Goal: Book appointment/travel/reservation

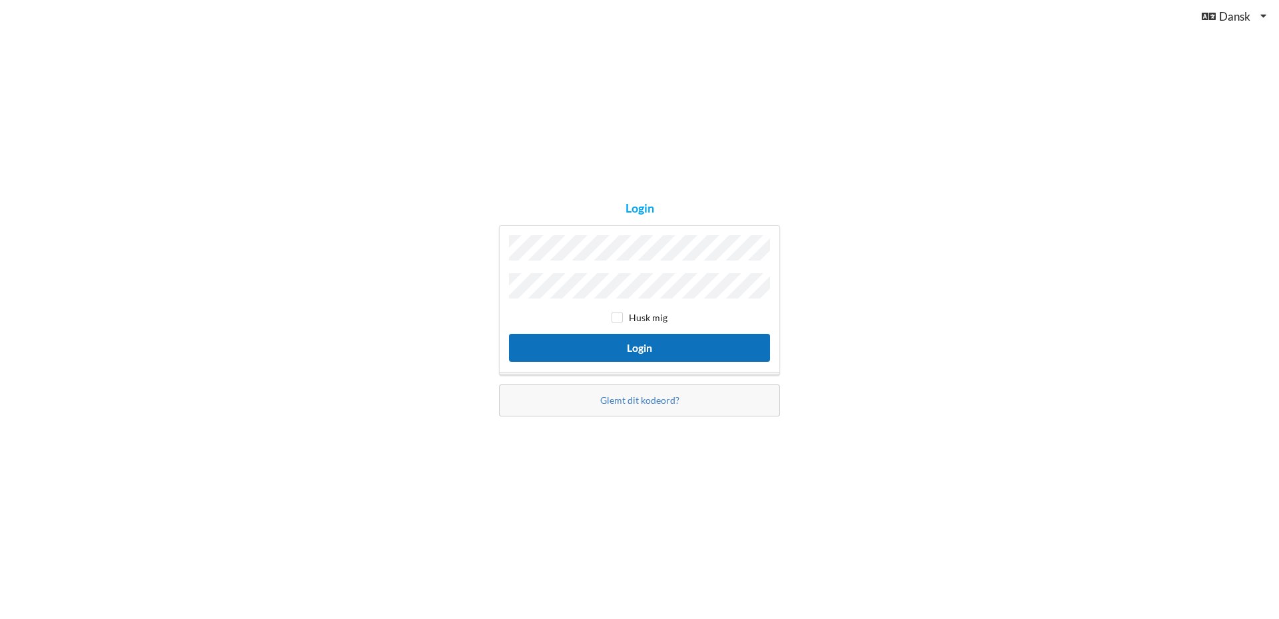
click at [585, 348] on button "Login" at bounding box center [639, 347] width 261 height 27
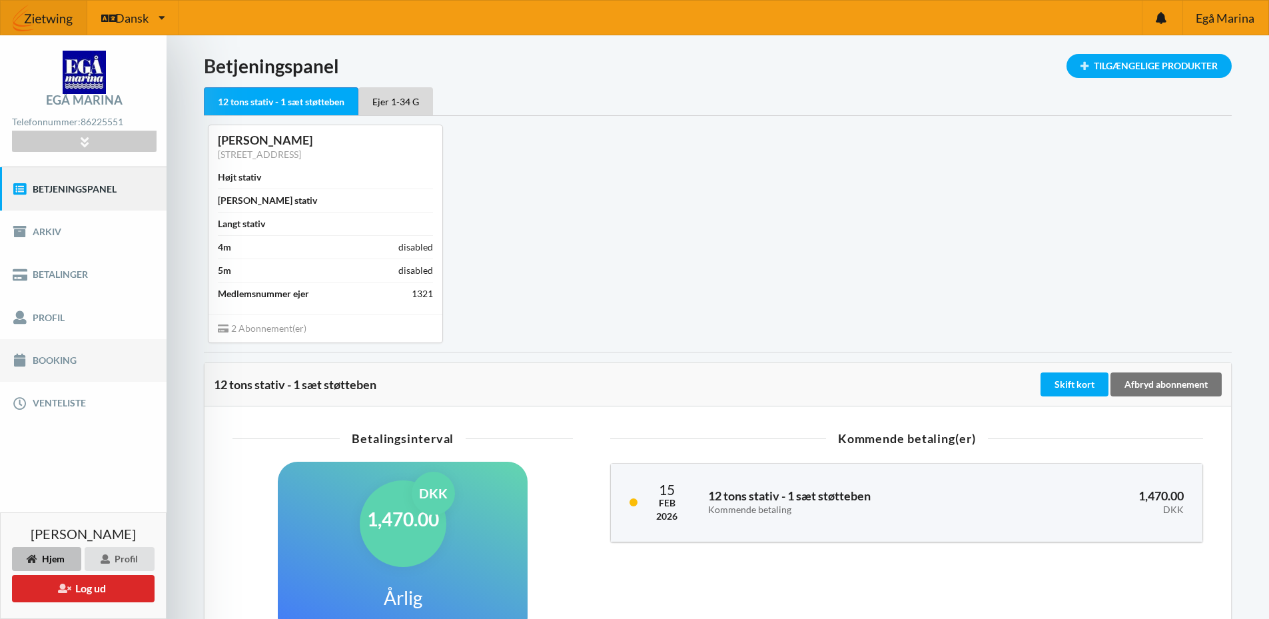
click at [55, 359] on link "Booking" at bounding box center [83, 360] width 167 height 43
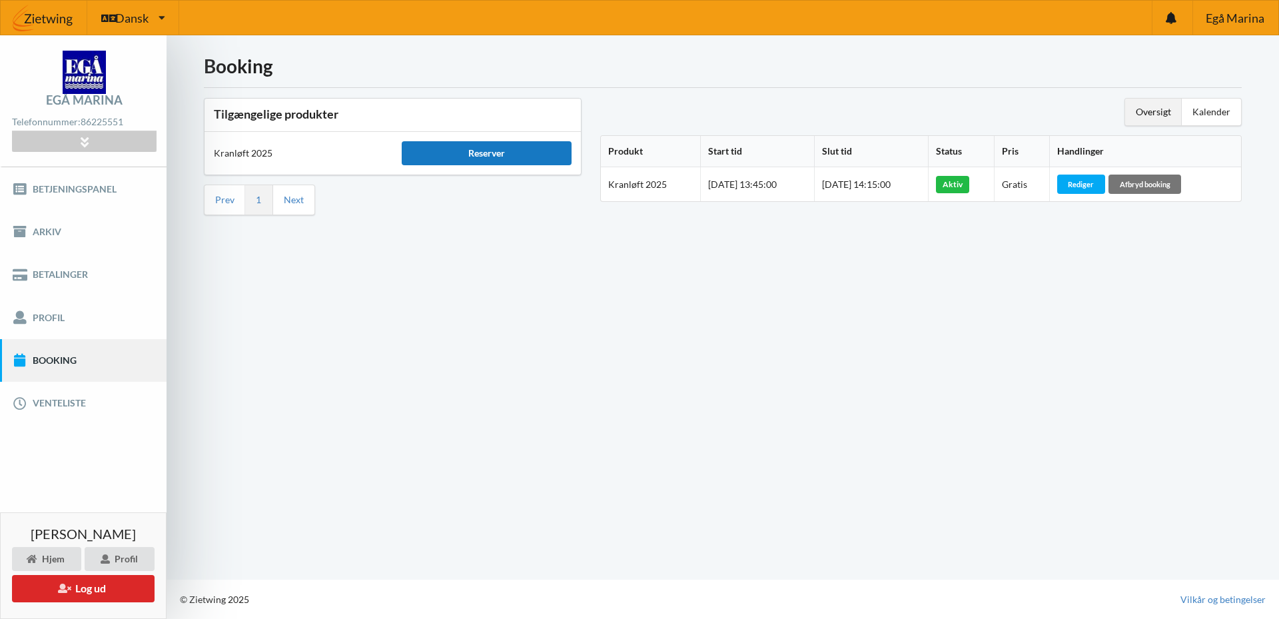
click at [502, 151] on div "Reserver" at bounding box center [486, 153] width 169 height 24
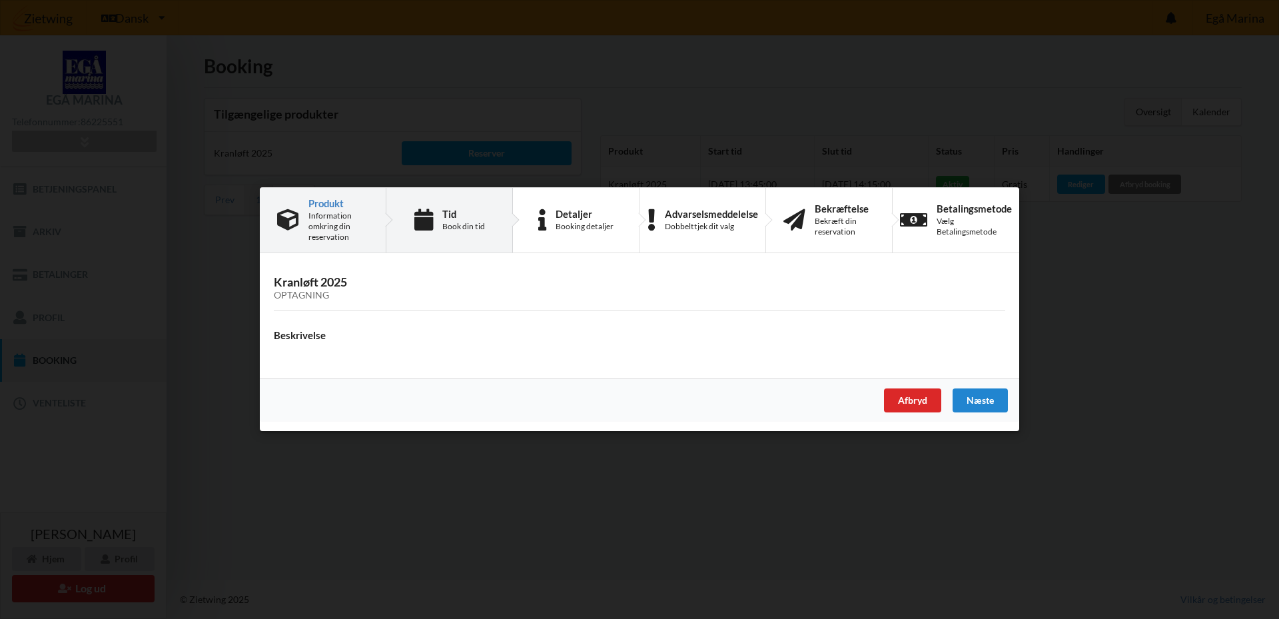
click at [464, 223] on div "Book din tid" at bounding box center [463, 226] width 43 height 11
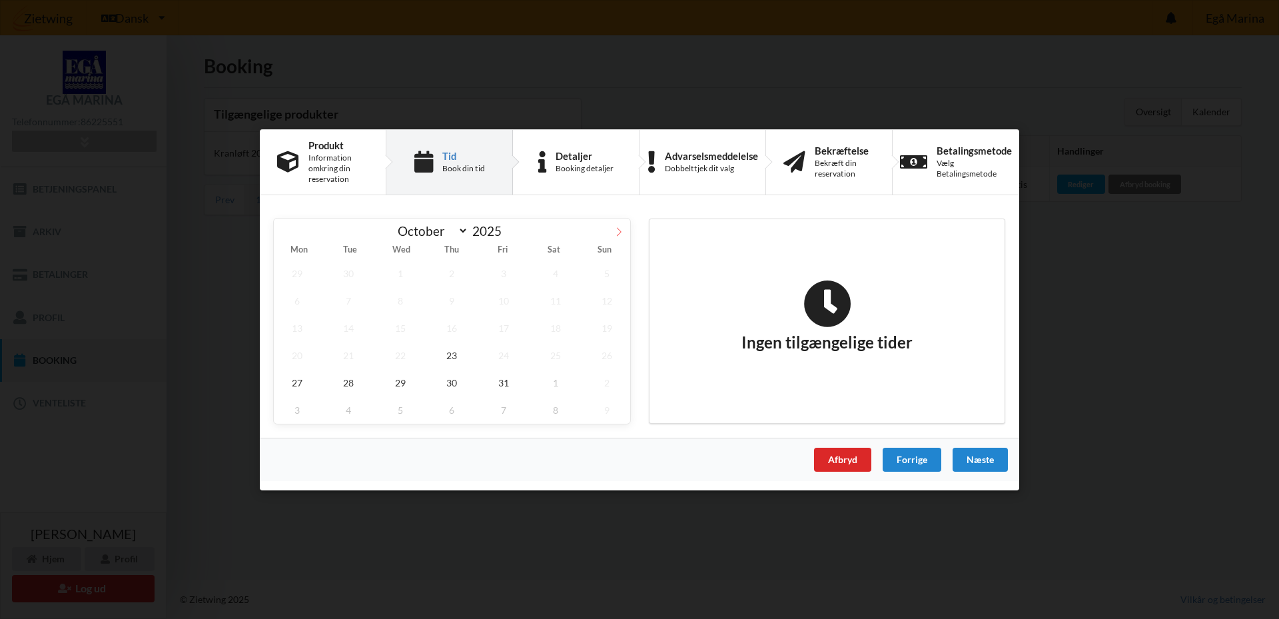
click at [619, 232] on icon at bounding box center [618, 231] width 9 height 9
select select "10"
click at [553, 270] on span "1" at bounding box center [555, 272] width 47 height 27
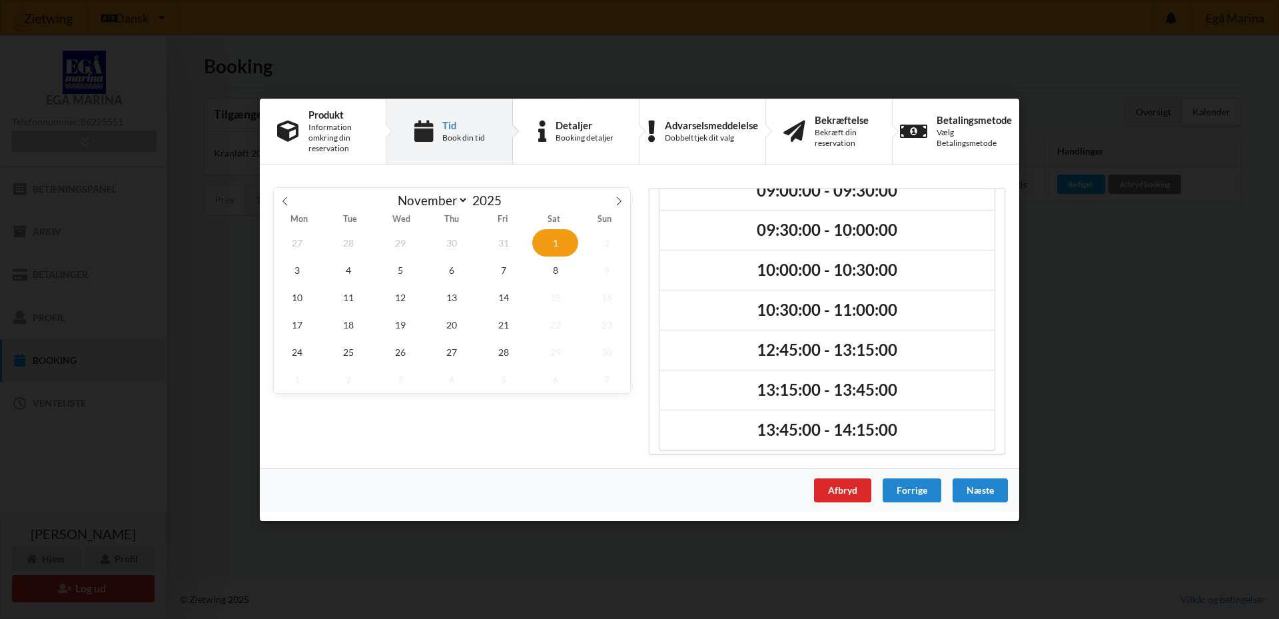
scroll to position [69, 0]
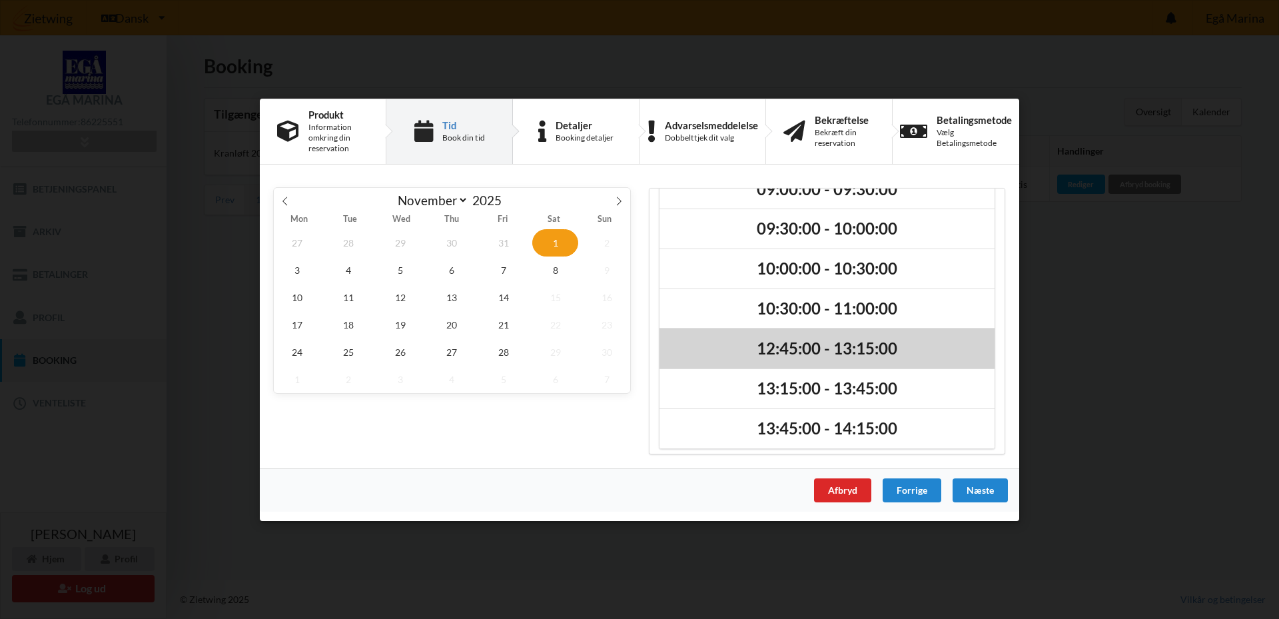
click at [819, 351] on h2 "12:45:00 - 13:15:00" at bounding box center [827, 348] width 316 height 21
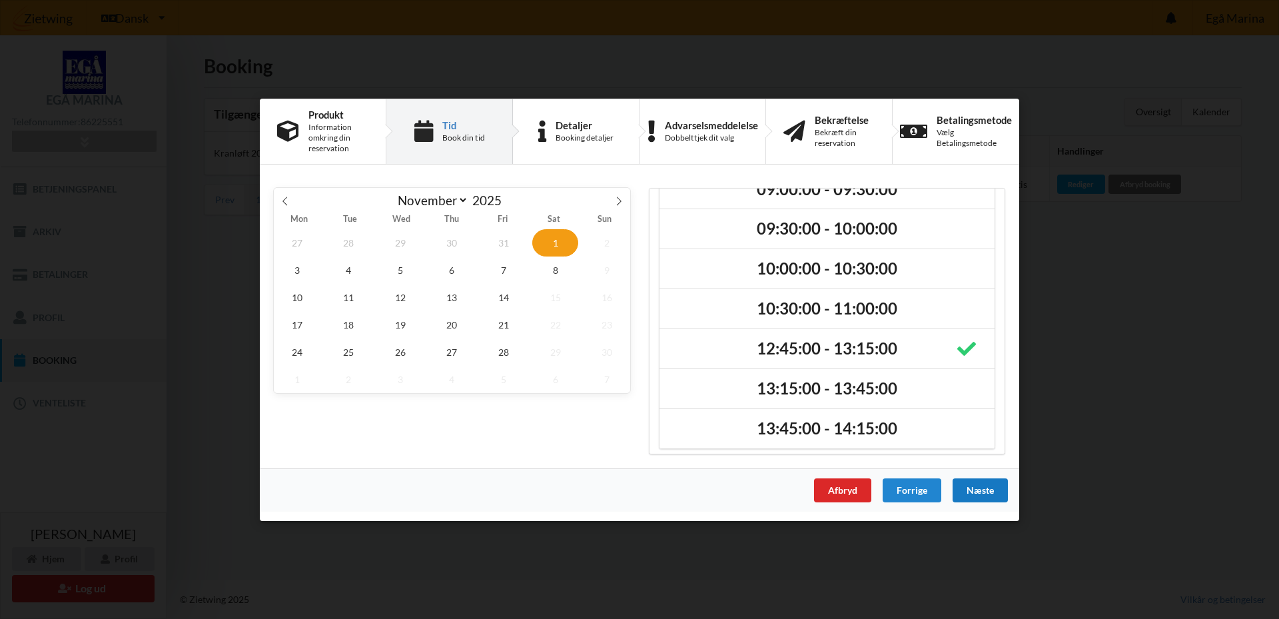
click at [979, 494] on div "Næste" at bounding box center [980, 490] width 55 height 24
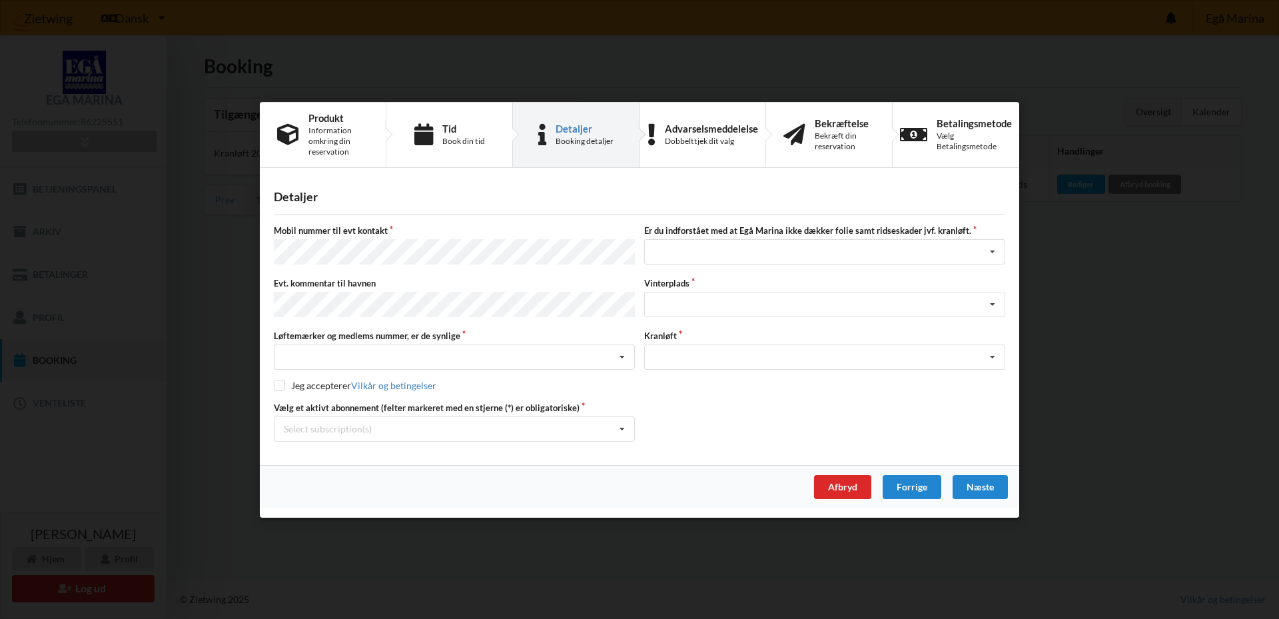
click at [371, 290] on div "Evt. kommentar til havnen" at bounding box center [454, 298] width 370 height 43
click at [364, 353] on div "Nej, jeg kontakter havnekontoret inden løftet Ja, mine mærker er synlige og int…" at bounding box center [454, 356] width 361 height 25
click at [571, 402] on div "Ja, mine mærker er synlige og intakte" at bounding box center [455, 406] width 360 height 25
click at [277, 384] on input "checkbox" at bounding box center [279, 385] width 11 height 11
checkbox input "true"
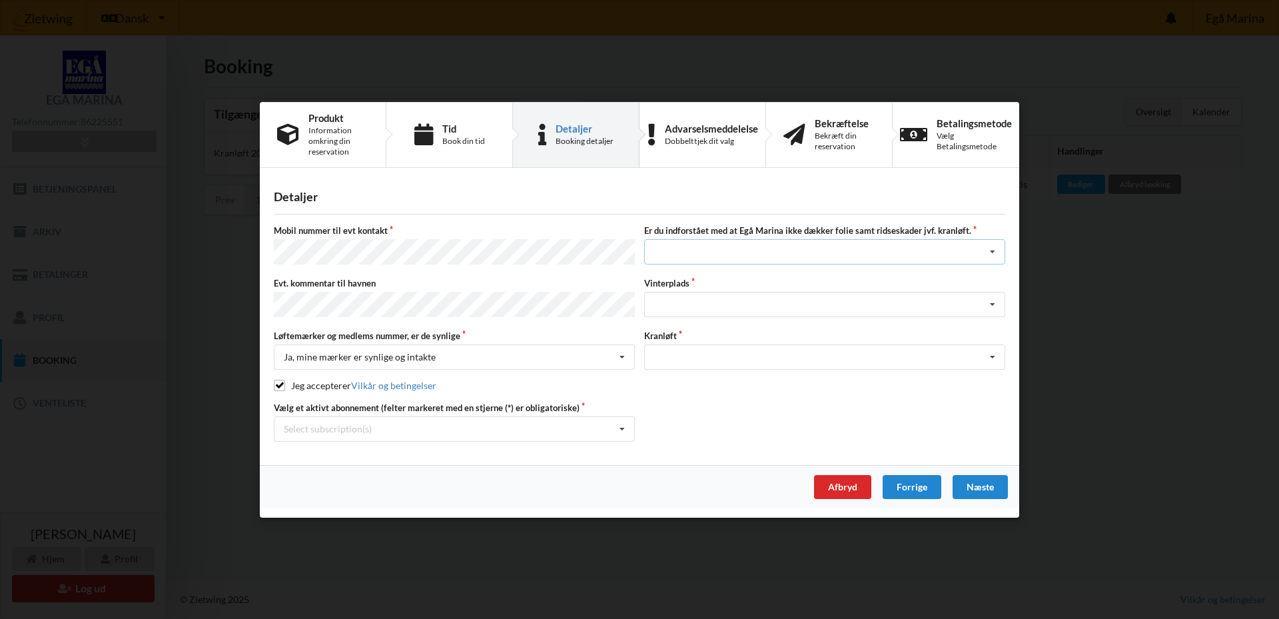
click at [992, 255] on icon at bounding box center [993, 252] width 20 height 25
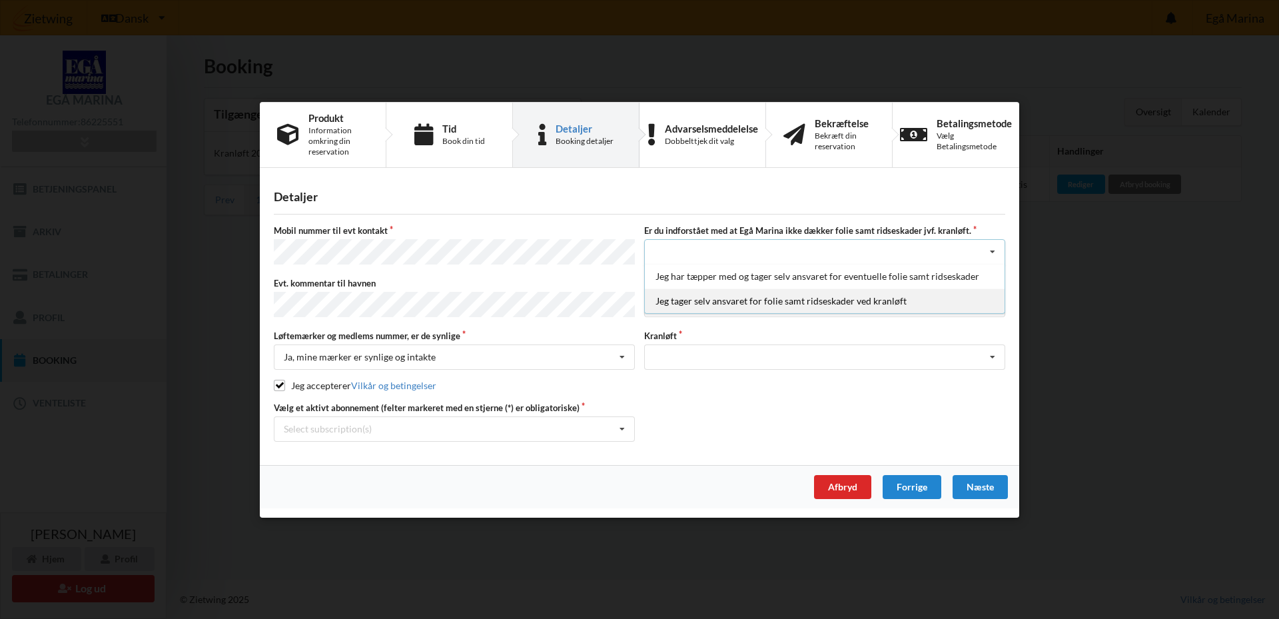
click at [927, 295] on div "Jeg tager selv ansvaret for folie samt ridseskader ved kranløft" at bounding box center [825, 301] width 360 height 25
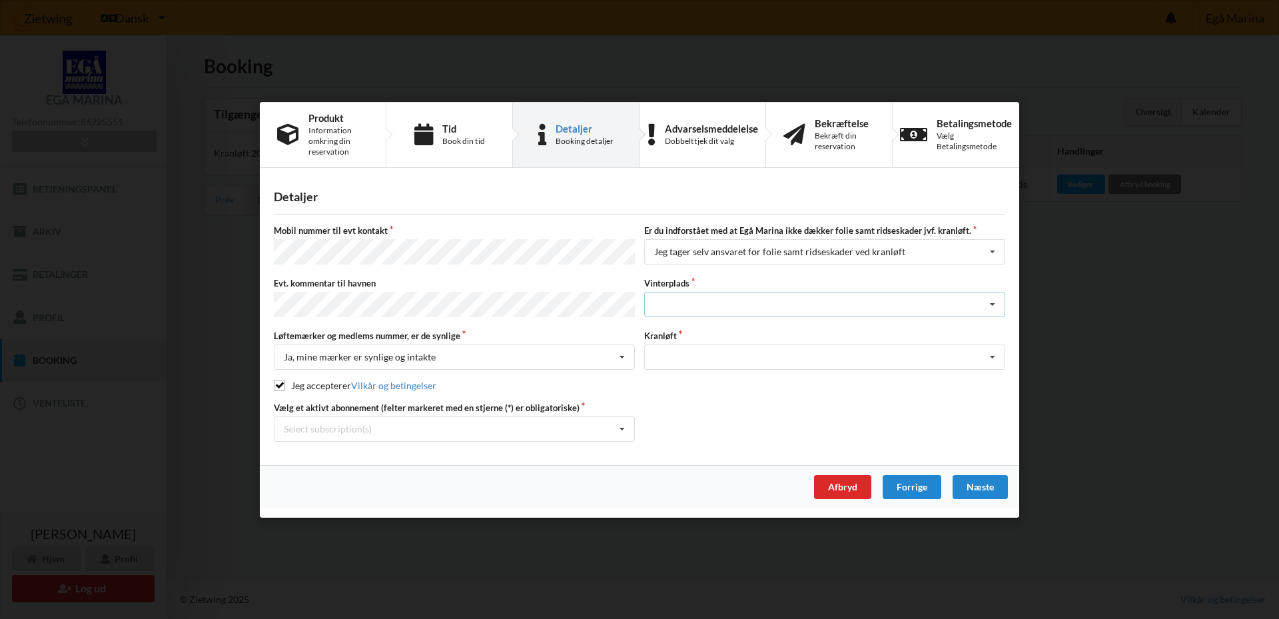
click at [991, 305] on icon at bounding box center [993, 305] width 20 height 25
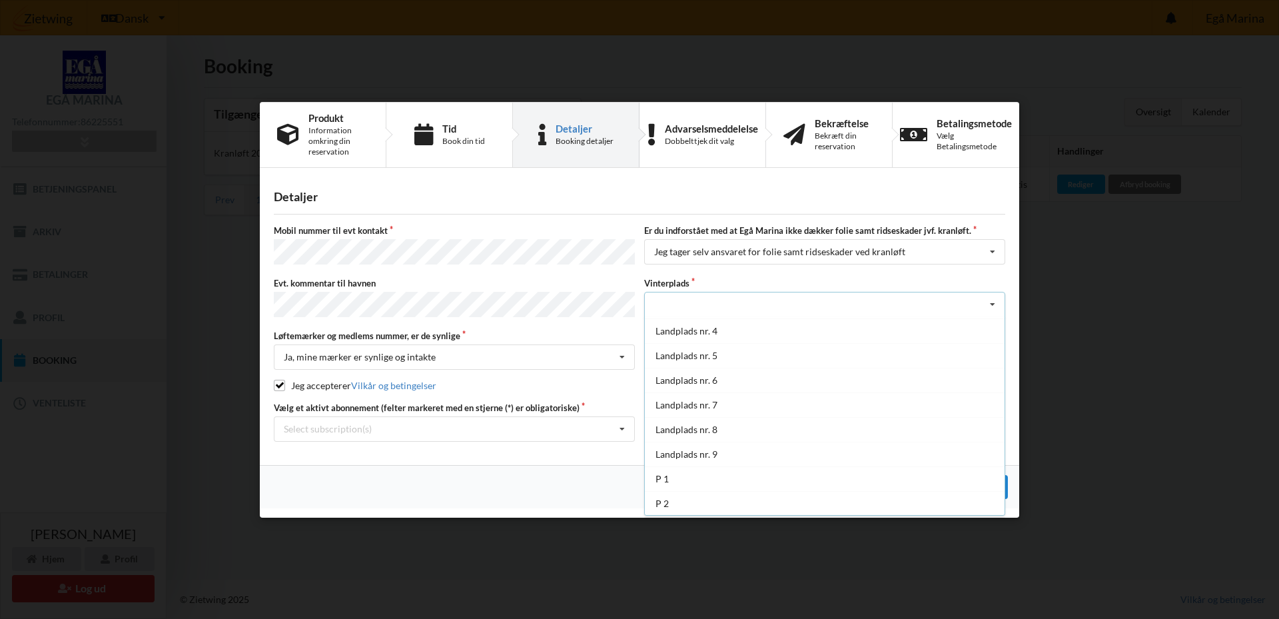
scroll to position [97, 0]
click at [850, 452] on div "P 1" at bounding box center [825, 453] width 360 height 25
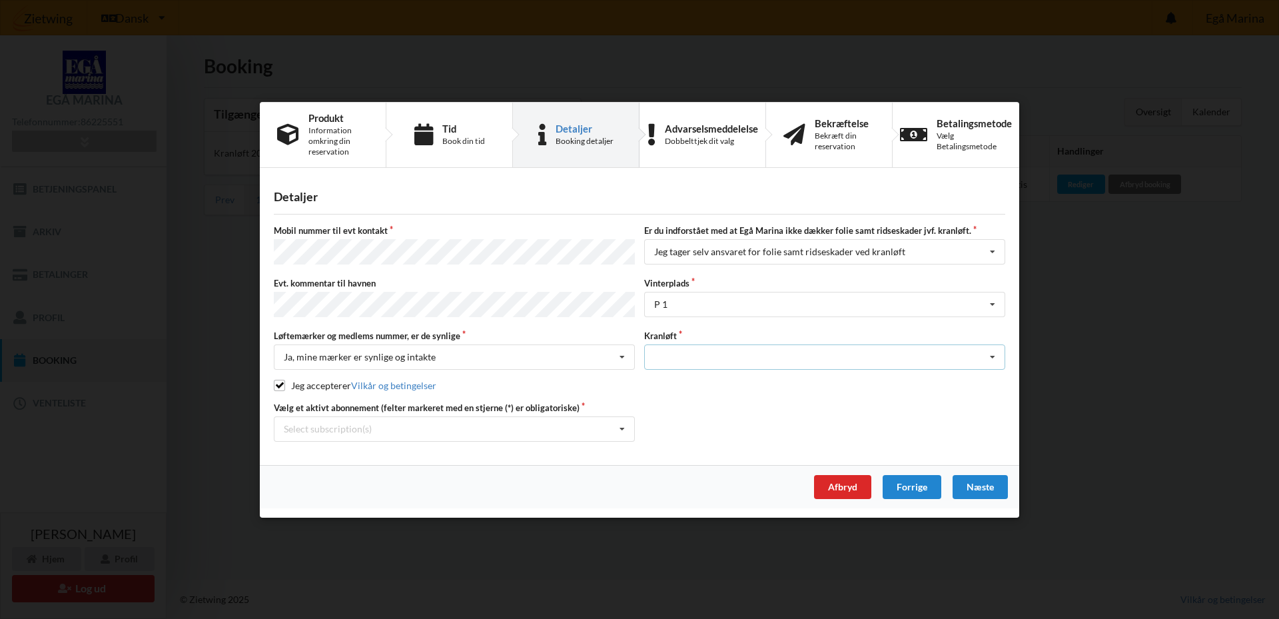
click at [995, 352] on icon at bounding box center [993, 357] width 20 height 25
click at [969, 377] on div "Optagning" at bounding box center [825, 381] width 360 height 25
click at [999, 488] on div "Næste" at bounding box center [980, 486] width 55 height 24
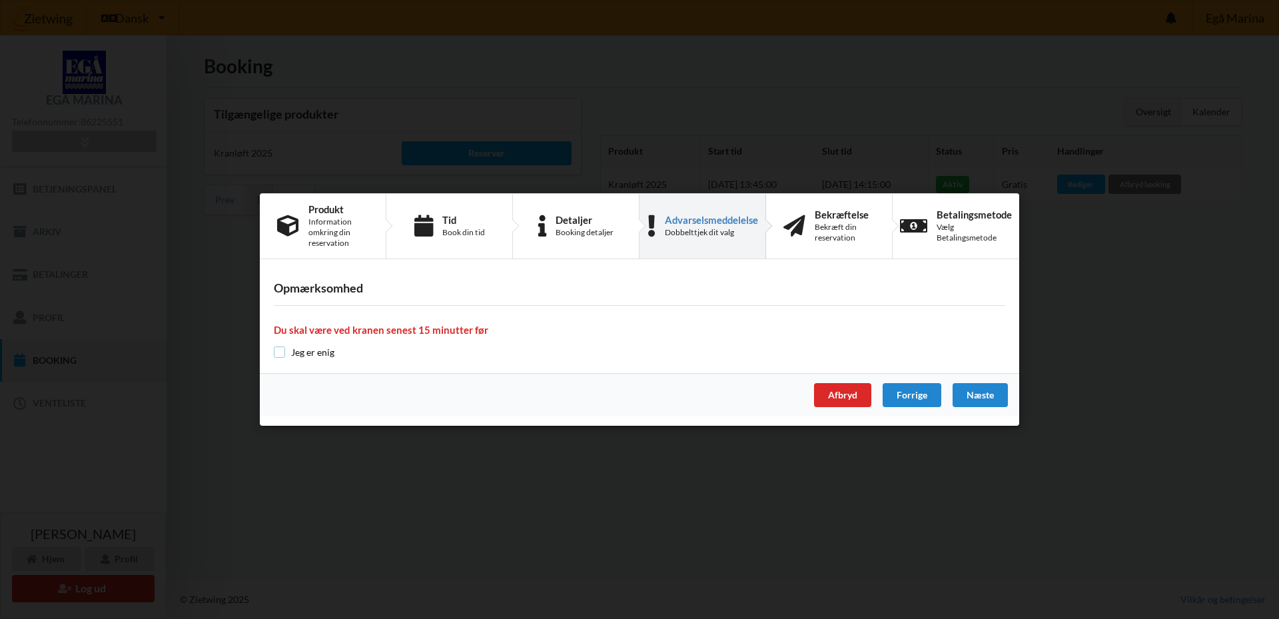
click at [281, 354] on input "checkbox" at bounding box center [279, 351] width 11 height 11
checkbox input "true"
click at [978, 394] on div "Næste" at bounding box center [980, 395] width 55 height 24
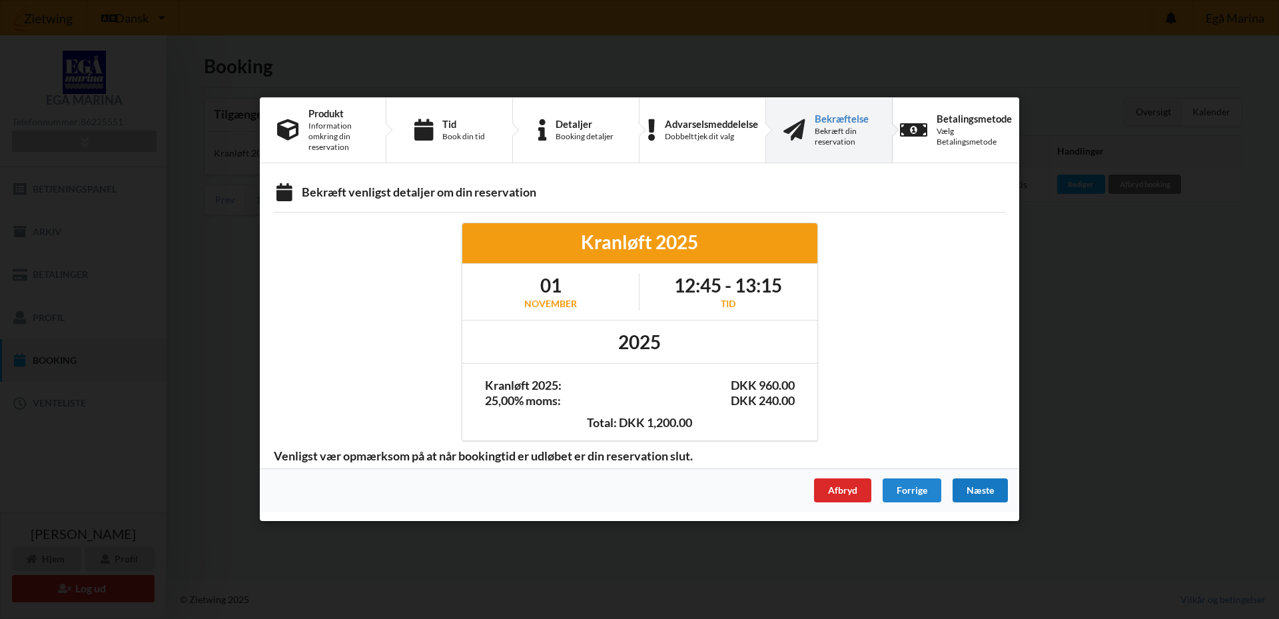
click at [989, 492] on div "Næste" at bounding box center [980, 491] width 55 height 24
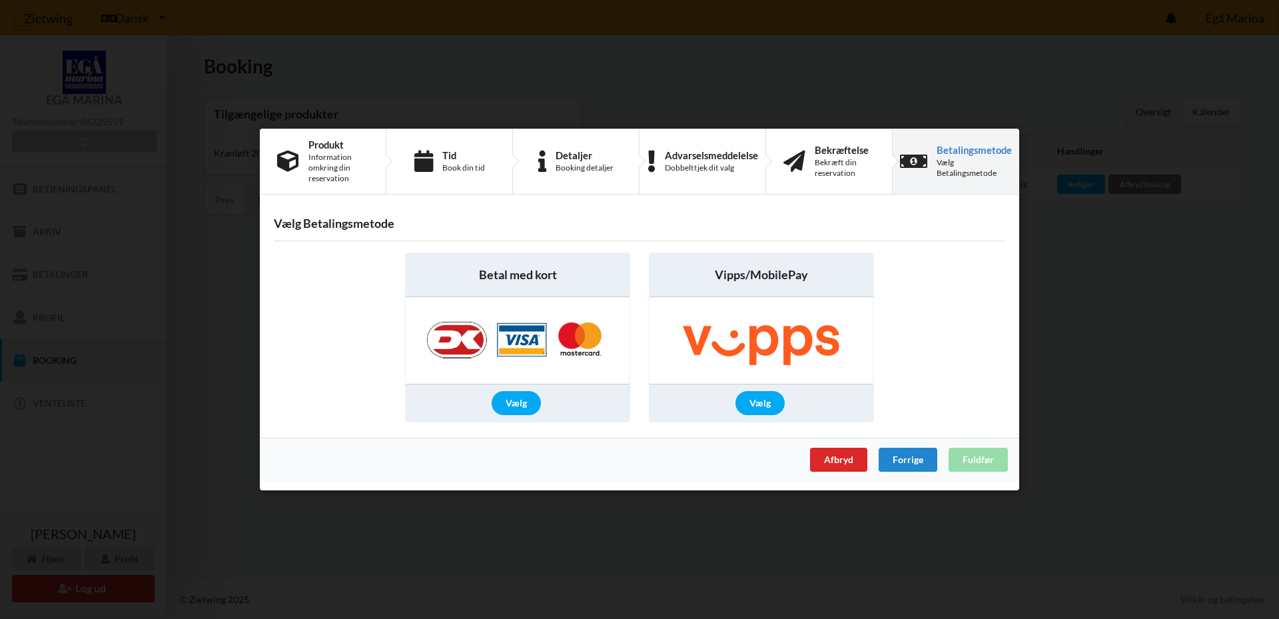
click at [981, 462] on div "Afbryd Forrige Fuldfør" at bounding box center [640, 459] width 760 height 43
click at [965, 325] on div "Betal med kort Vælg Vipps/MobilePay Vælg" at bounding box center [640, 337] width 750 height 189
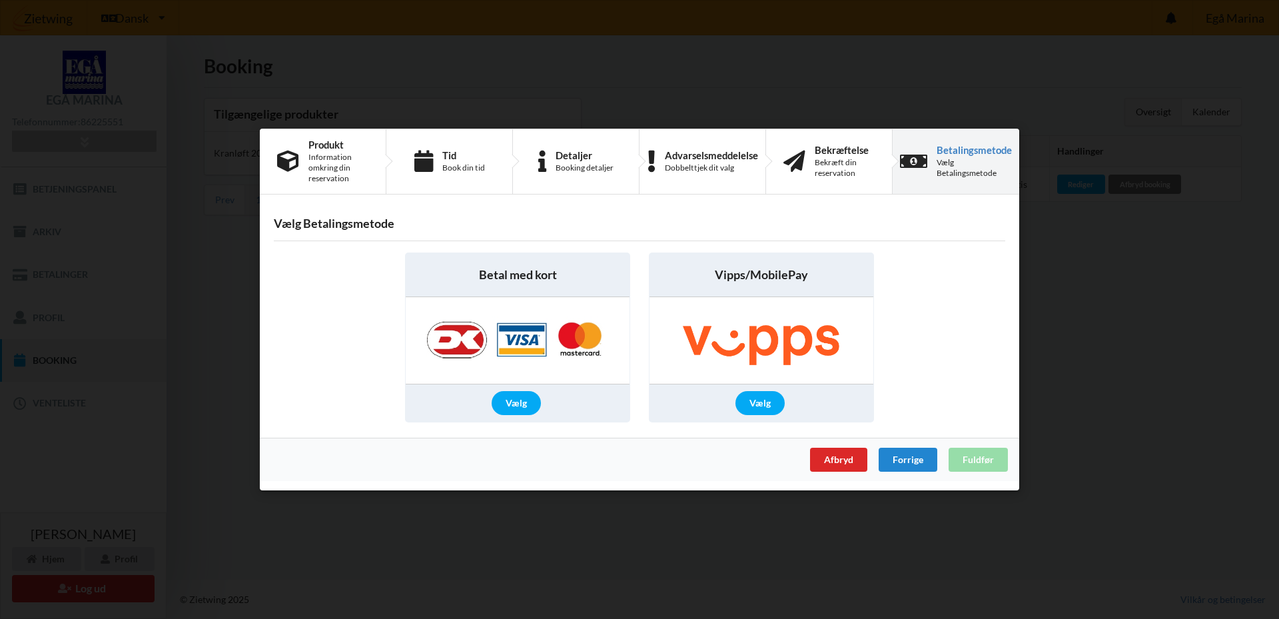
click at [890, 82] on div "Handelsbetingelser Ved at benytte dig af Virksomhedens juridiske navn services …" at bounding box center [639, 309] width 1279 height 619
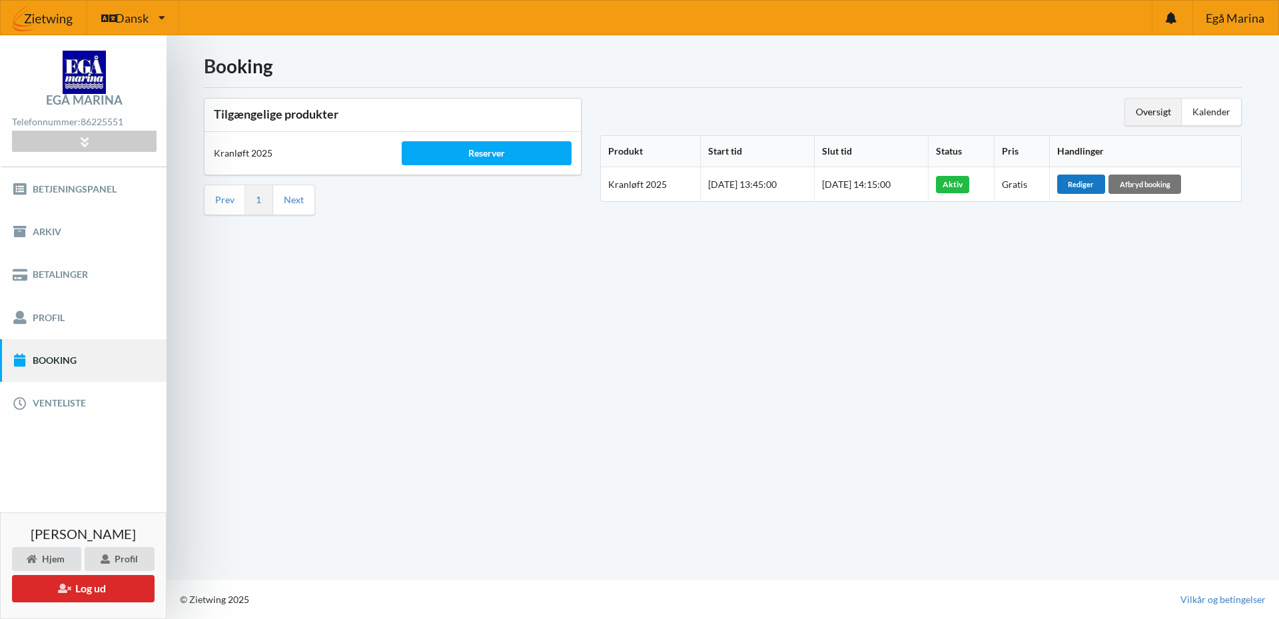
click at [1101, 184] on div "Rediger" at bounding box center [1081, 184] width 48 height 19
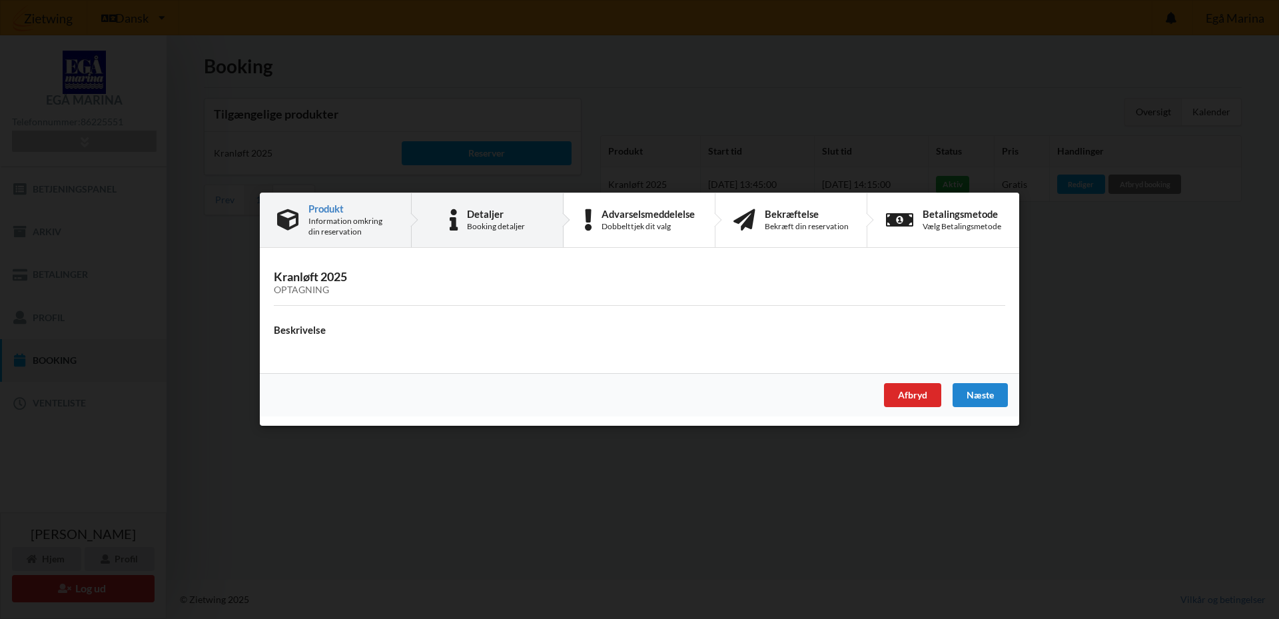
click at [466, 211] on div "Detaljer Booking detaljer" at bounding box center [488, 220] width 152 height 54
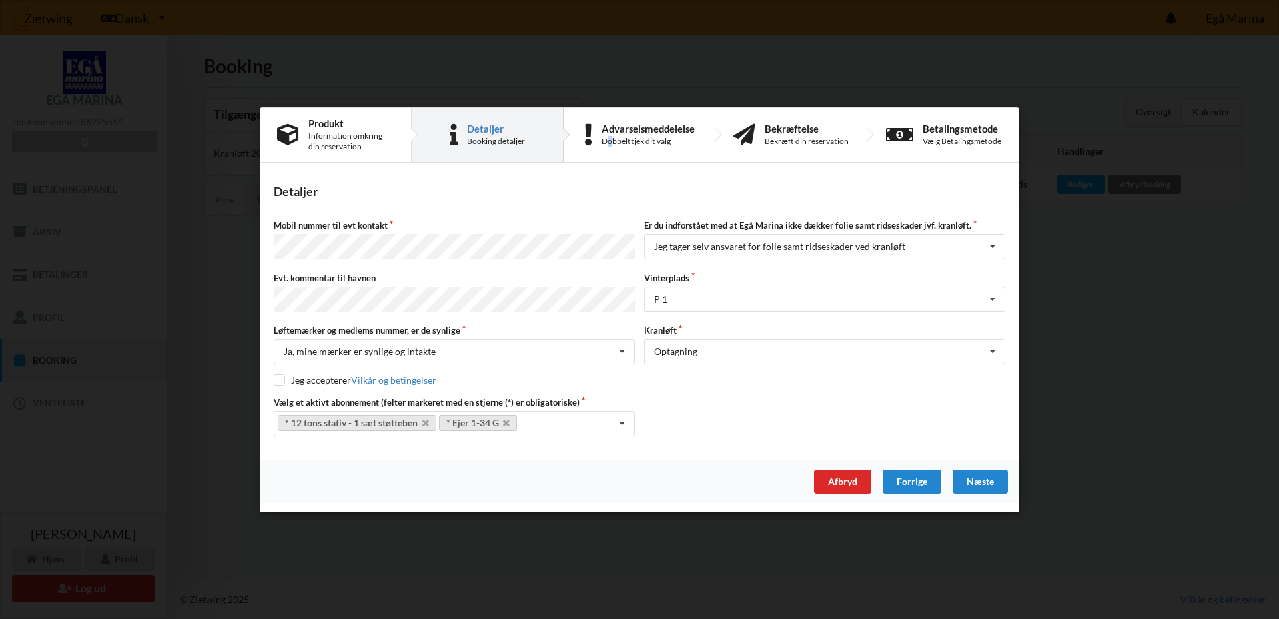
click at [612, 141] on div "Dobbelttjek dit valg" at bounding box center [648, 140] width 93 height 11
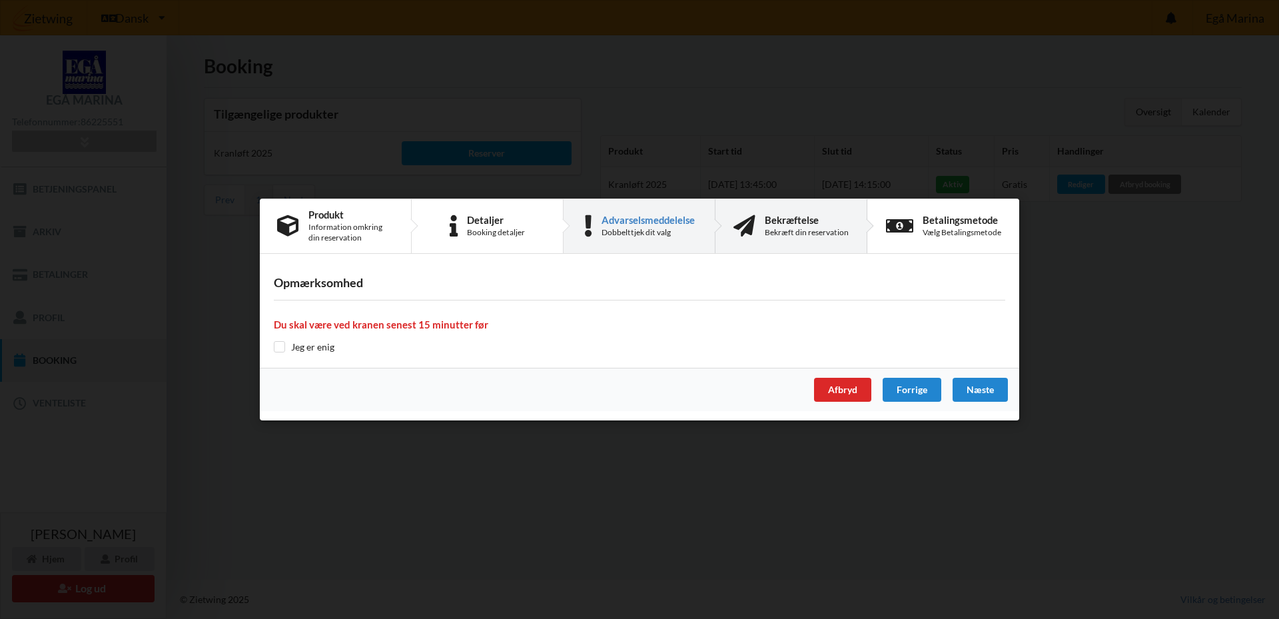
drag, startPoint x: 784, startPoint y: 230, endPoint x: 792, endPoint y: 233, distance: 8.1
click at [792, 233] on div "Bekræft din reservation" at bounding box center [807, 232] width 84 height 11
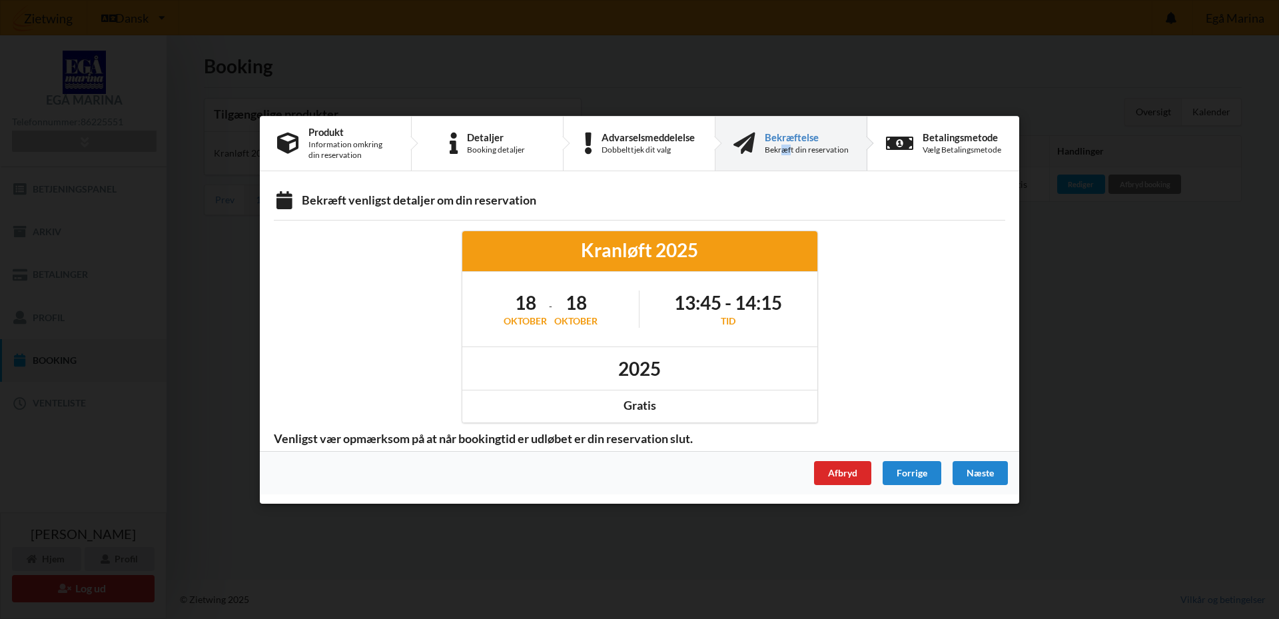
click at [1119, 305] on div "Handelsbetingelser Ved at benytte dig af Virksomhedens juridiske navn services …" at bounding box center [639, 309] width 1279 height 619
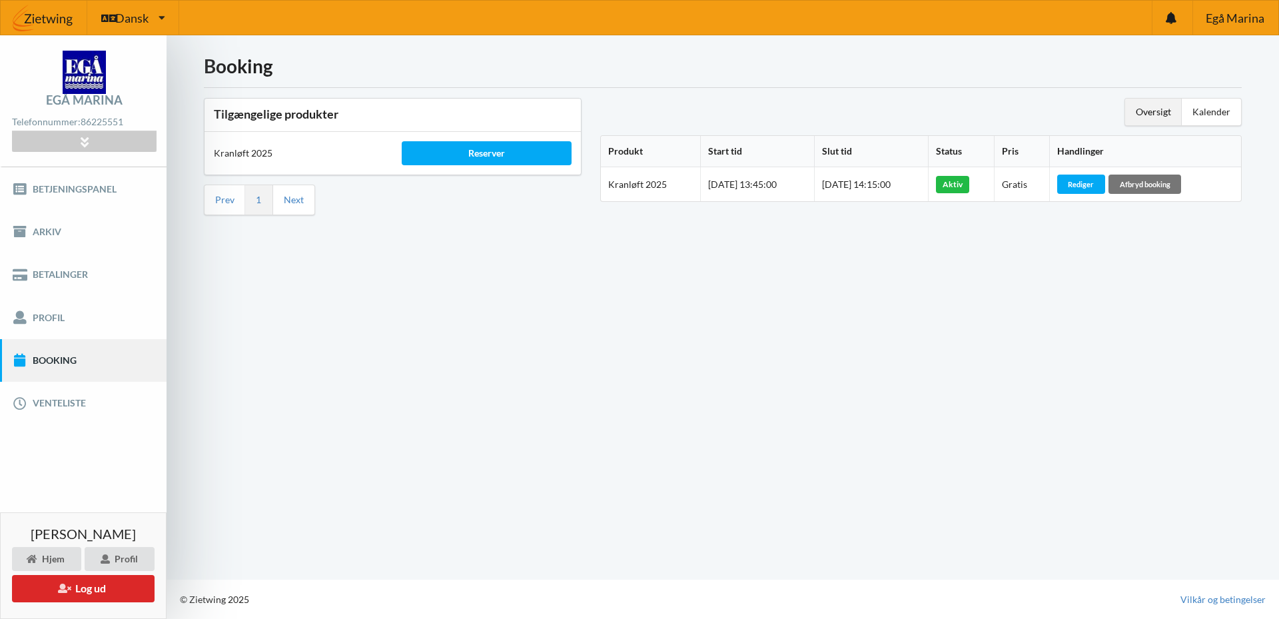
click at [660, 369] on div "Booking Tilgængelige produkter Kranløft 2025 Reserver Prev 1 Next Oversigt Kale…" at bounding box center [723, 307] width 1113 height 544
click at [1157, 183] on div "Afbryd booking" at bounding box center [1145, 184] width 73 height 19
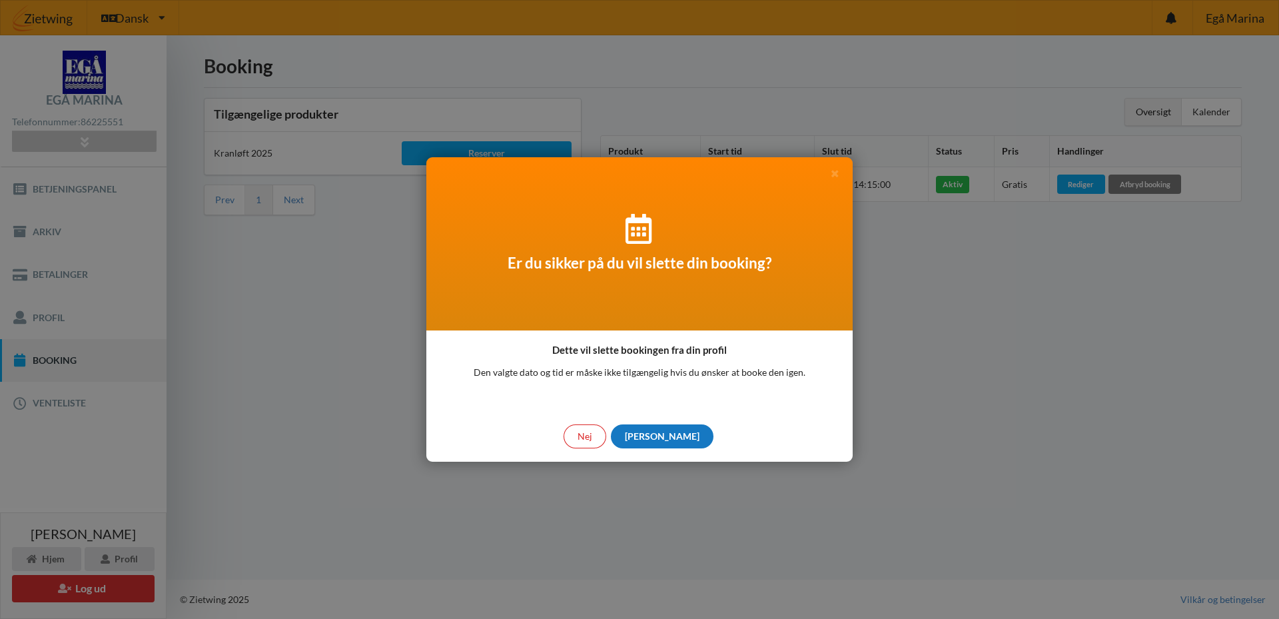
click at [660, 433] on div "[PERSON_NAME]" at bounding box center [662, 436] width 103 height 24
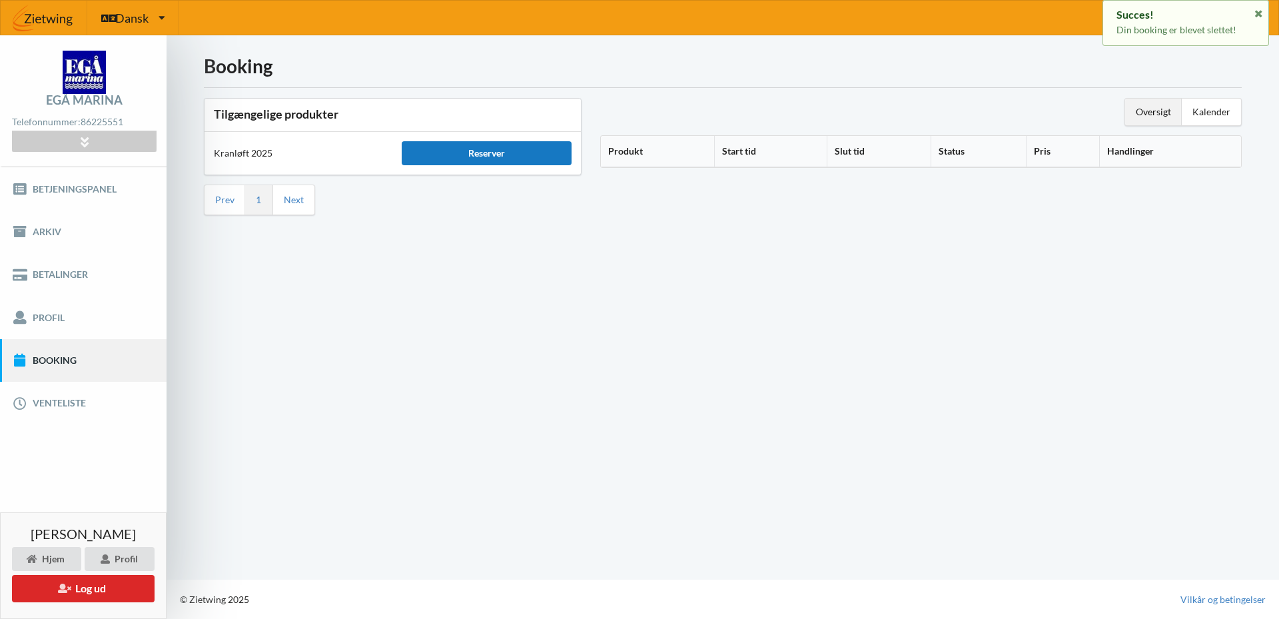
click at [510, 153] on div "Reserver" at bounding box center [486, 153] width 169 height 24
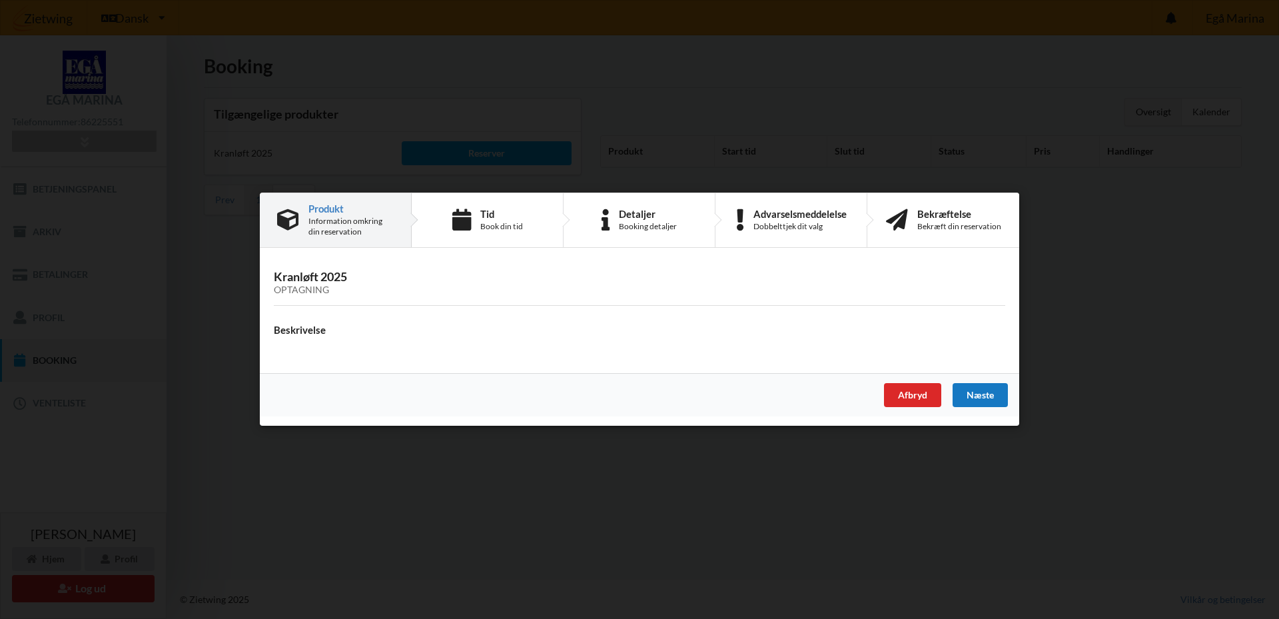
click at [967, 396] on div "Næste" at bounding box center [980, 396] width 55 height 24
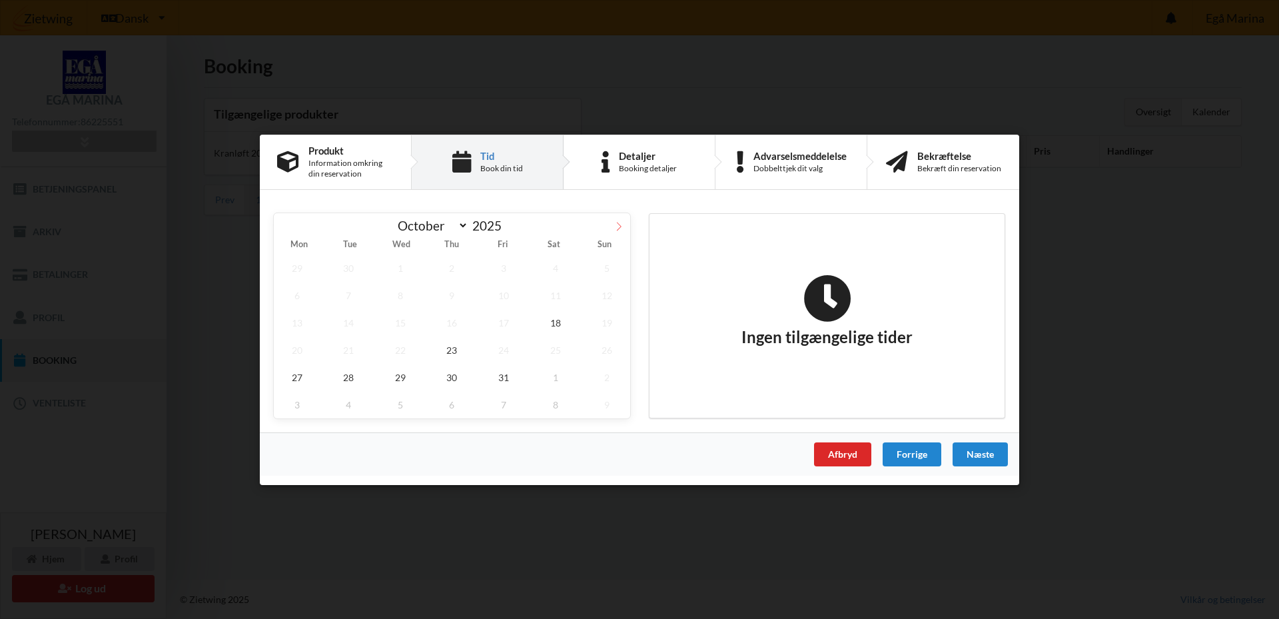
click at [620, 228] on icon at bounding box center [618, 225] width 9 height 9
select select "10"
click at [558, 265] on span "1" at bounding box center [555, 267] width 47 height 27
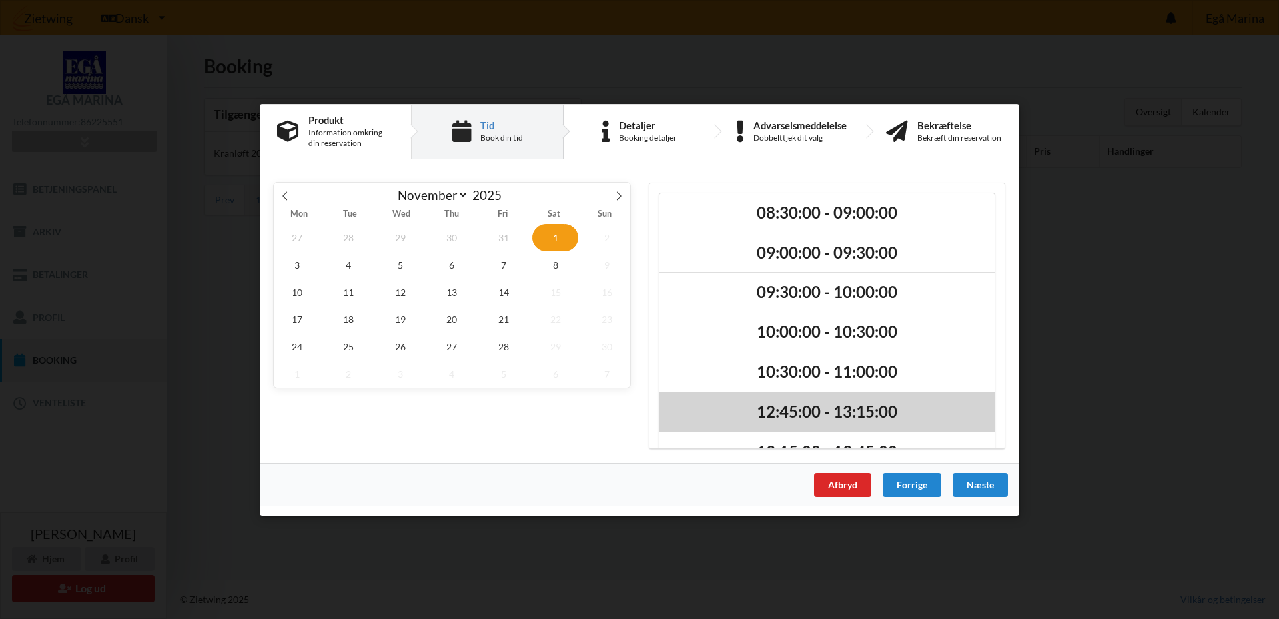
click at [858, 416] on h2 "12:45:00 - 13:15:00" at bounding box center [827, 412] width 316 height 21
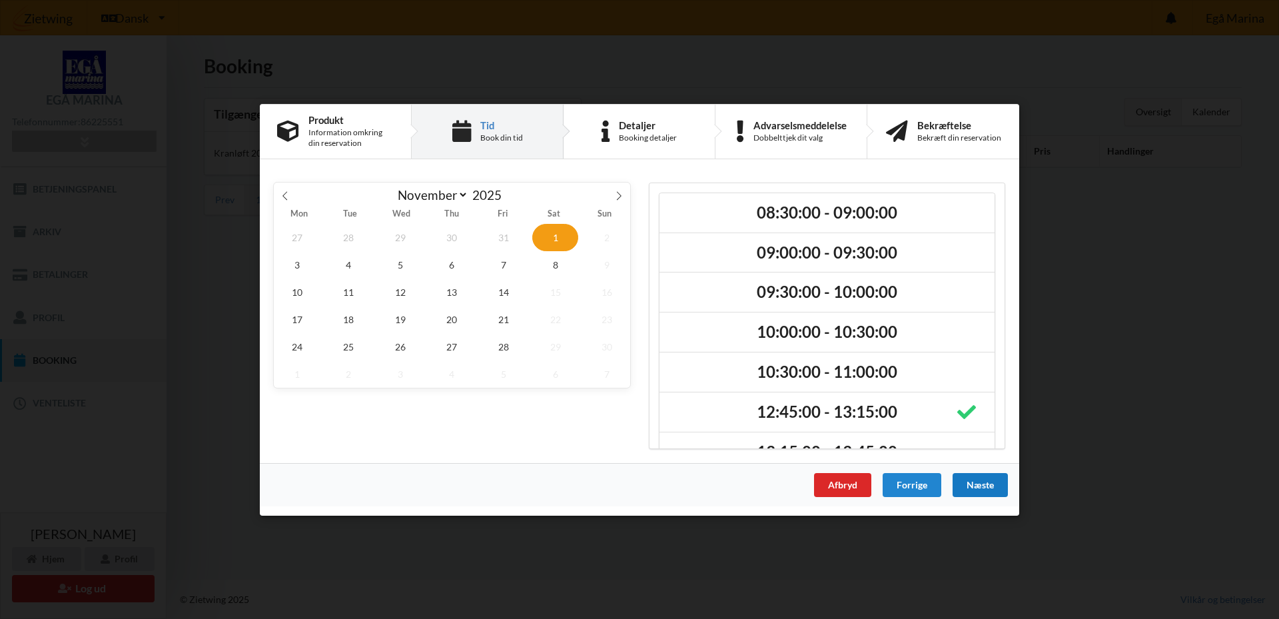
click at [981, 482] on div "Næste" at bounding box center [980, 484] width 55 height 24
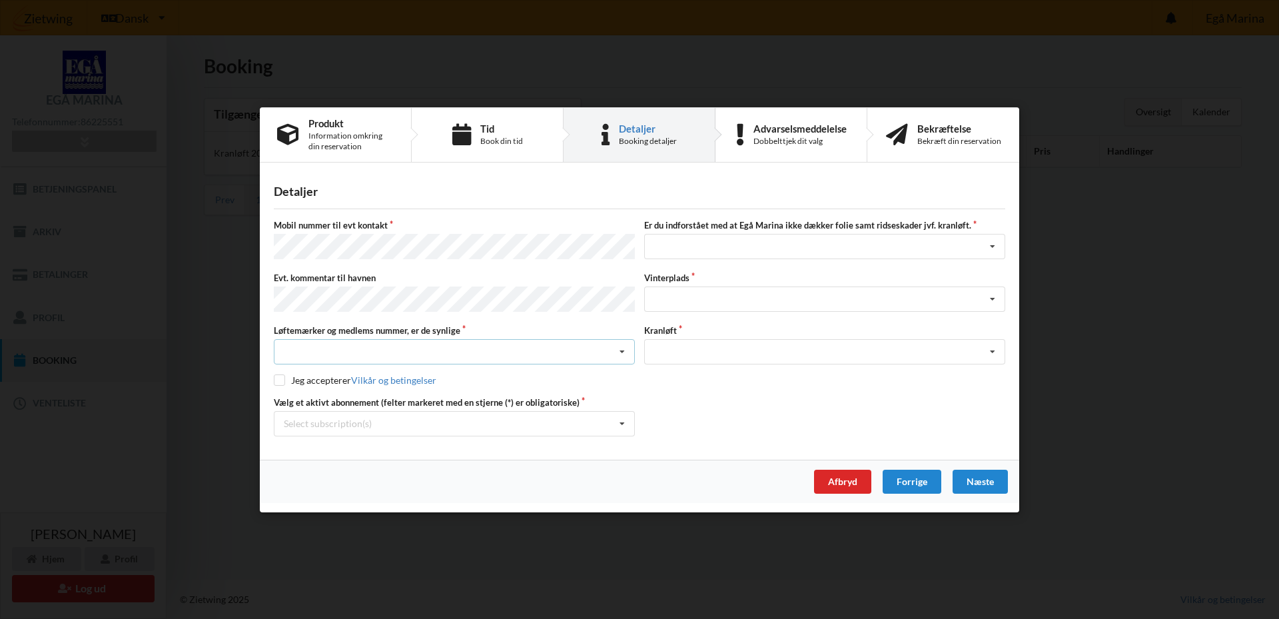
click at [624, 349] on icon at bounding box center [622, 352] width 20 height 25
click at [592, 388] on div "Ja, mine mærker er synlige og intakte" at bounding box center [455, 400] width 360 height 25
click at [280, 378] on input "checkbox" at bounding box center [279, 379] width 11 height 11
checkbox input "true"
click at [626, 420] on icon at bounding box center [622, 423] width 20 height 25
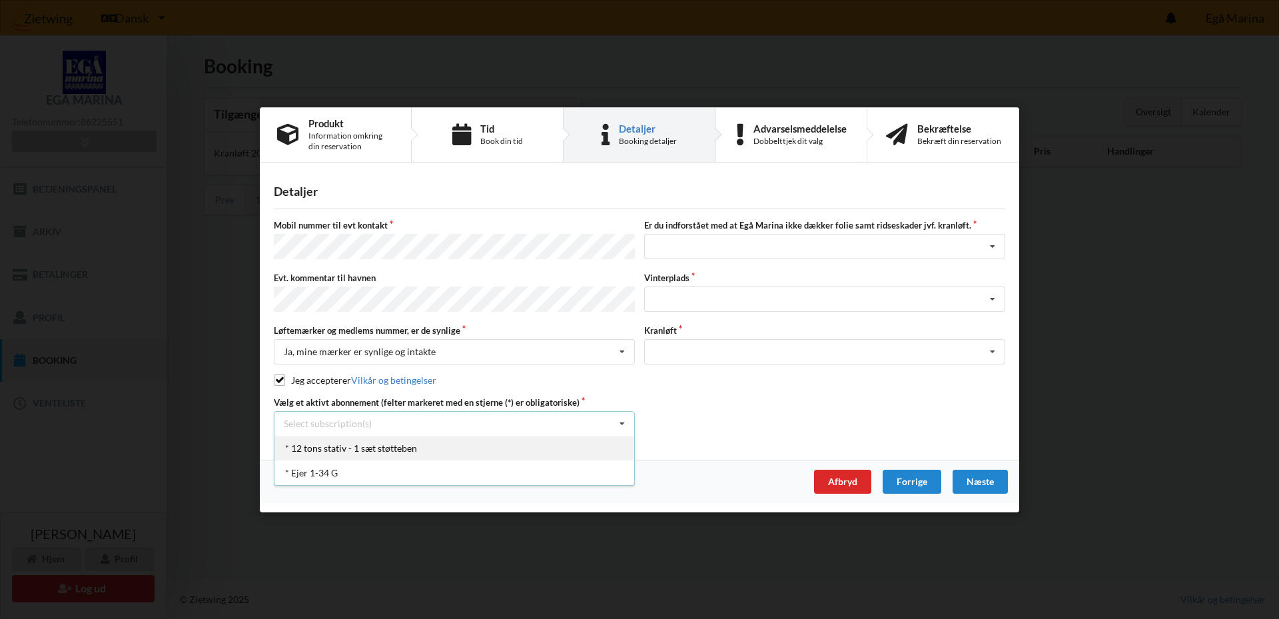
click at [615, 443] on div "* 12 tons stativ - 1 sæt støtteben" at bounding box center [455, 447] width 360 height 25
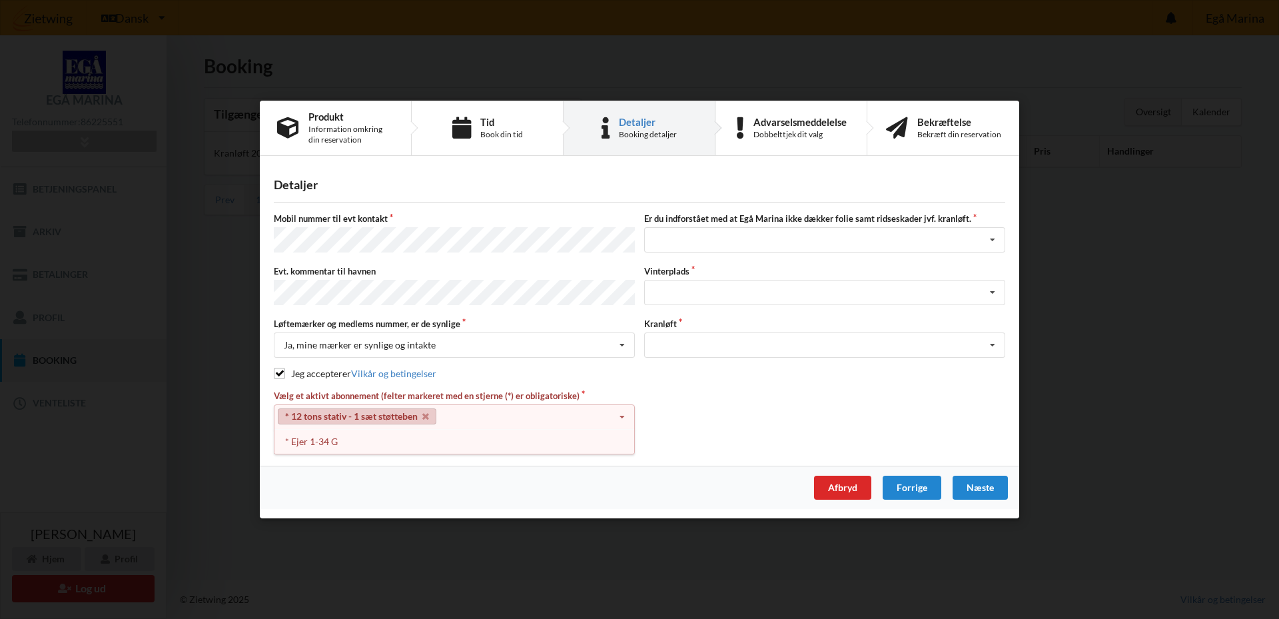
click at [622, 411] on icon at bounding box center [622, 417] width 20 height 25
click at [621, 418] on icon at bounding box center [622, 417] width 20 height 25
click at [556, 444] on div "* Ejer 1-34 G" at bounding box center [455, 441] width 360 height 25
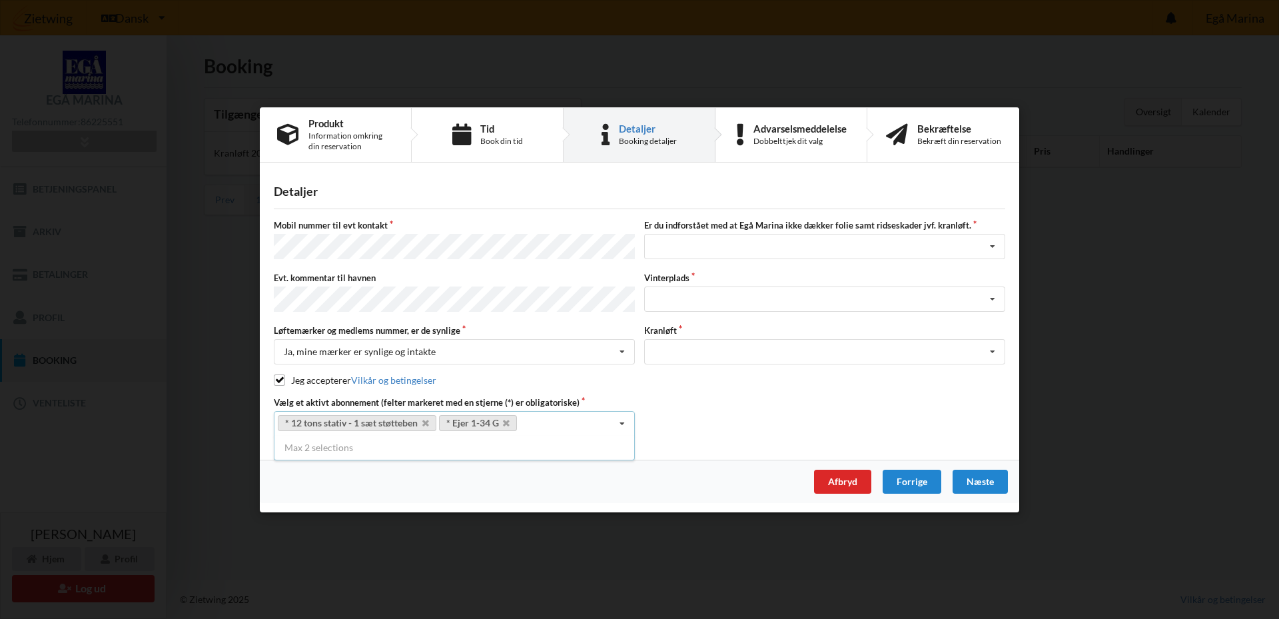
click at [658, 411] on div "Vælg et aktivt abonnement (felter markeret med en stjerne (*) er obligatoriske)…" at bounding box center [639, 416] width 741 height 40
click at [993, 246] on icon at bounding box center [993, 247] width 20 height 25
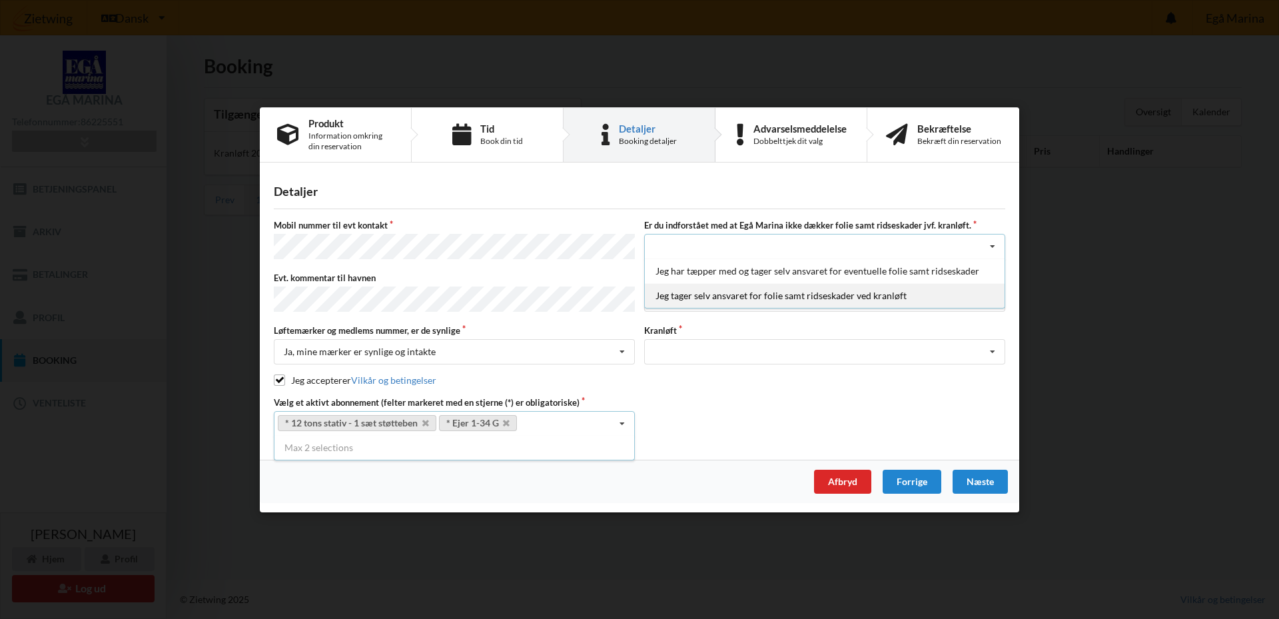
click at [973, 290] on div "Jeg tager selv ansvaret for folie samt ridseskader ved kranløft" at bounding box center [825, 295] width 360 height 25
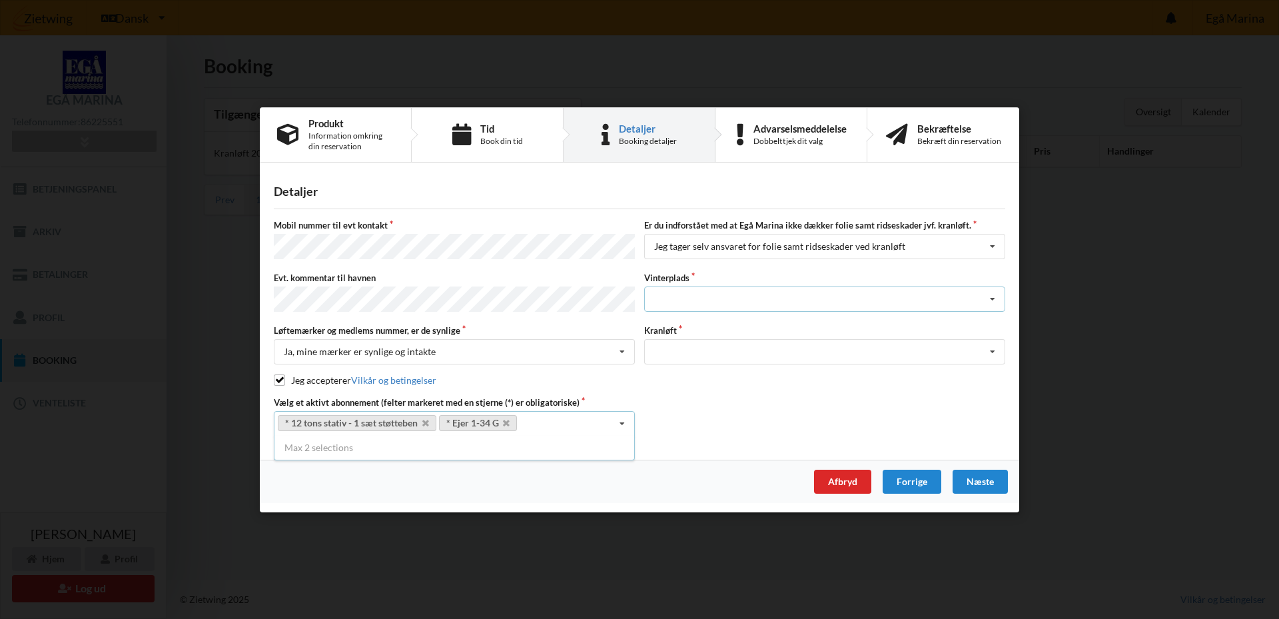
click at [995, 305] on icon at bounding box center [993, 299] width 20 height 25
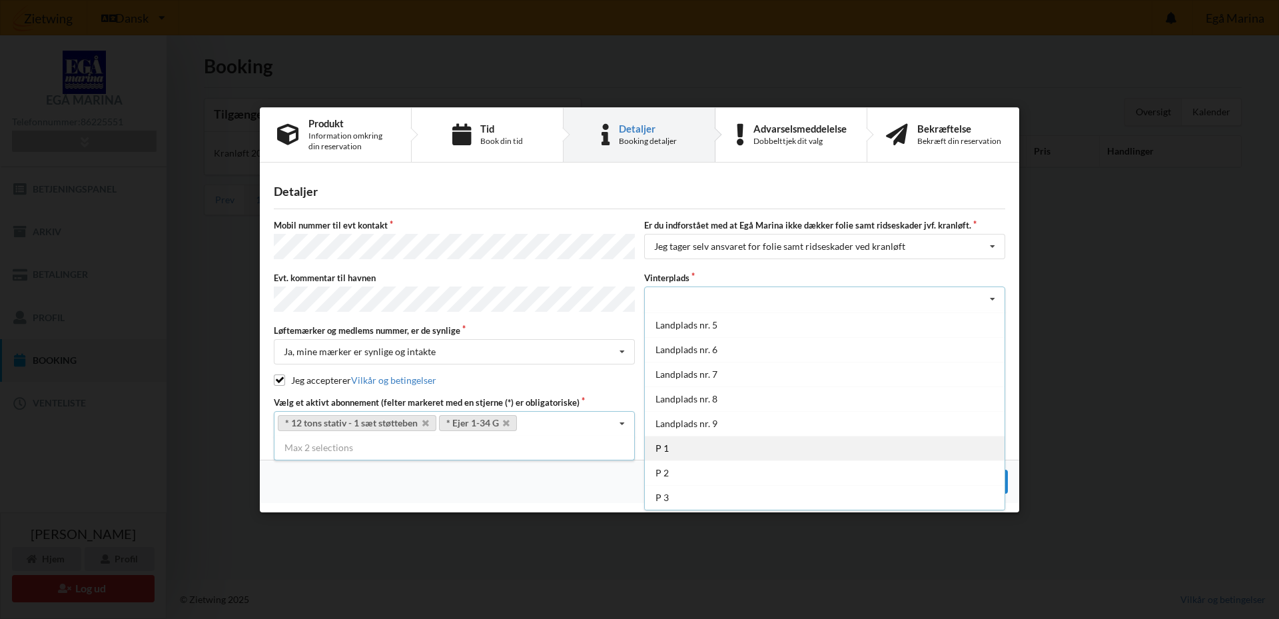
click at [894, 454] on div "P 1" at bounding box center [825, 448] width 360 height 25
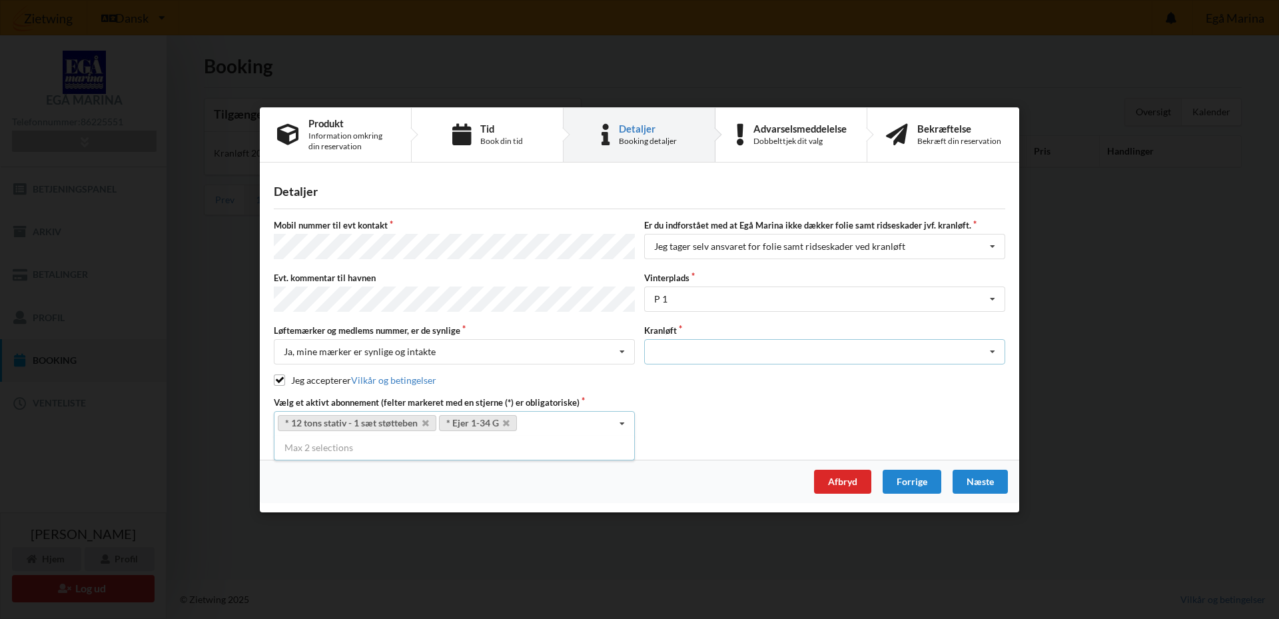
click at [993, 348] on icon at bounding box center [993, 352] width 20 height 25
click at [943, 365] on div "Optagning" at bounding box center [825, 376] width 360 height 25
click at [980, 478] on div "Næste" at bounding box center [980, 481] width 55 height 24
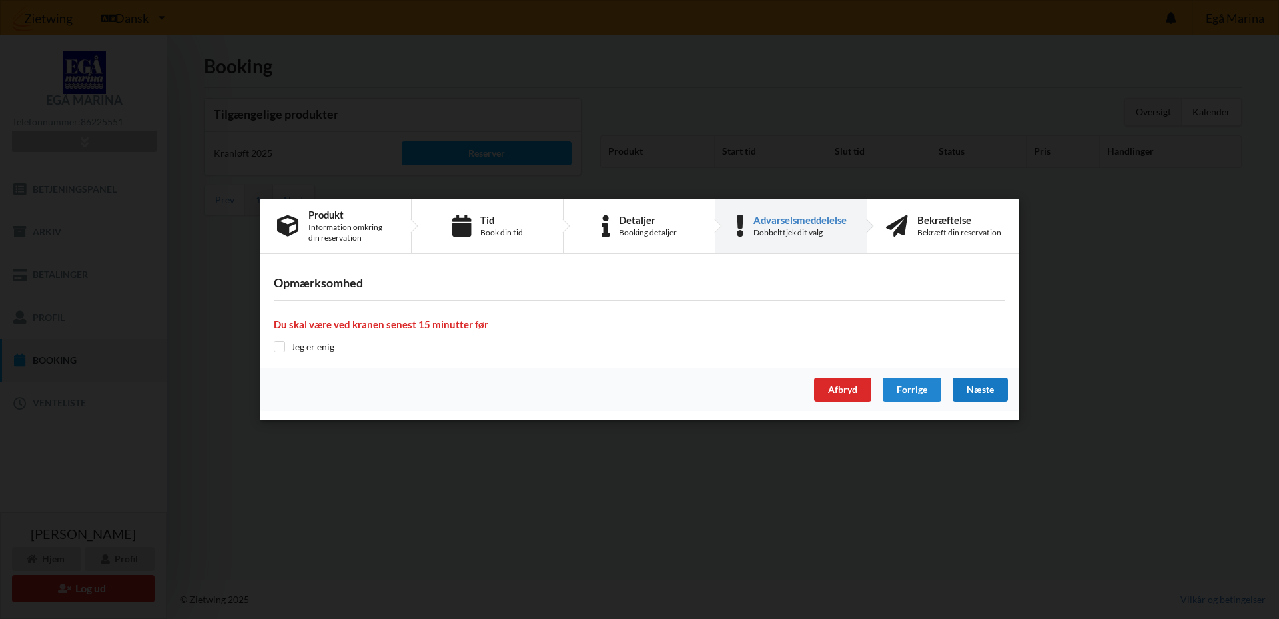
click at [987, 386] on div "Næste" at bounding box center [980, 390] width 55 height 24
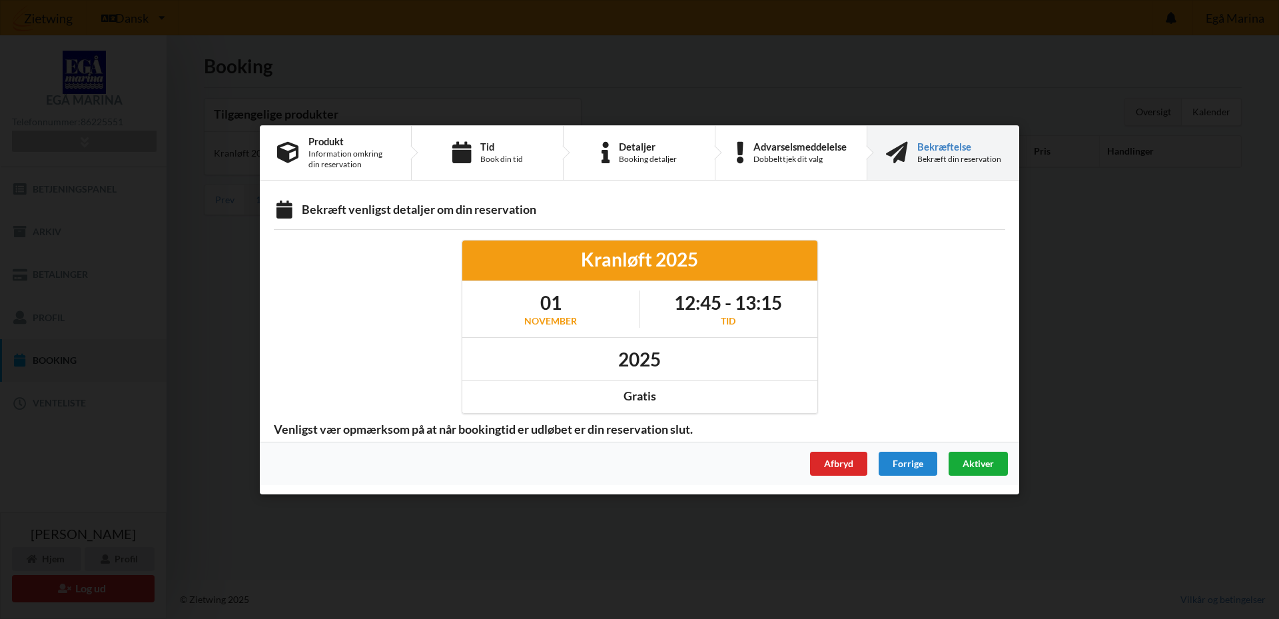
click at [975, 464] on span "Aktiver" at bounding box center [978, 462] width 31 height 11
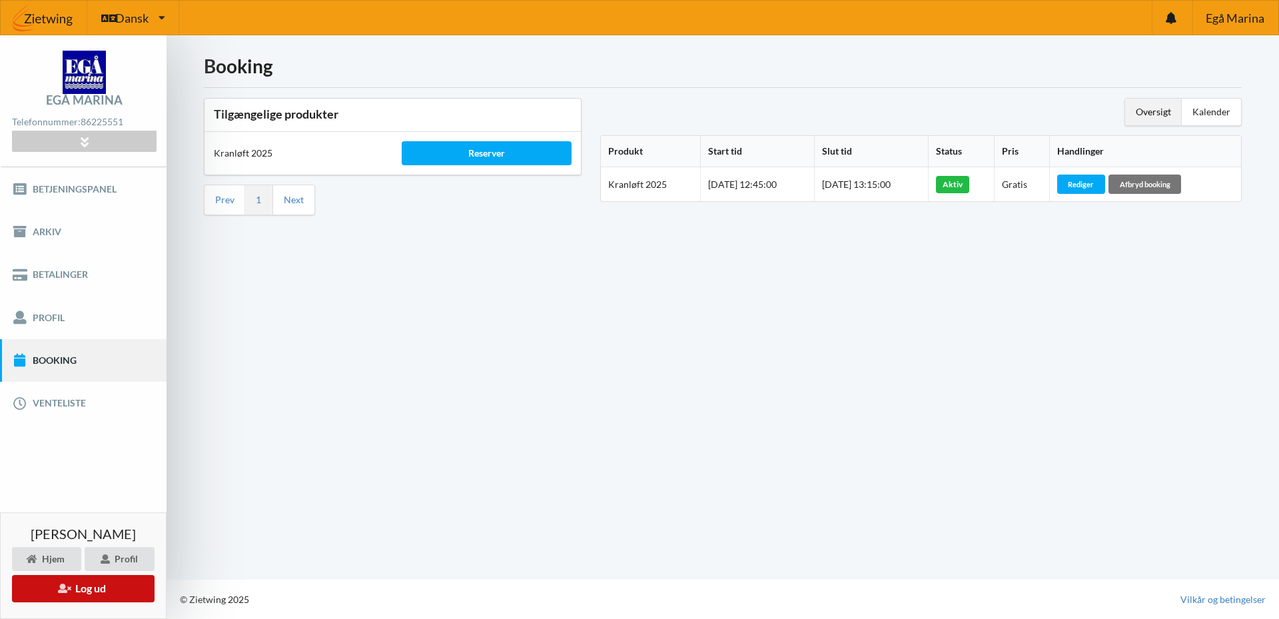
click at [90, 592] on button "Log ud" at bounding box center [83, 588] width 143 height 27
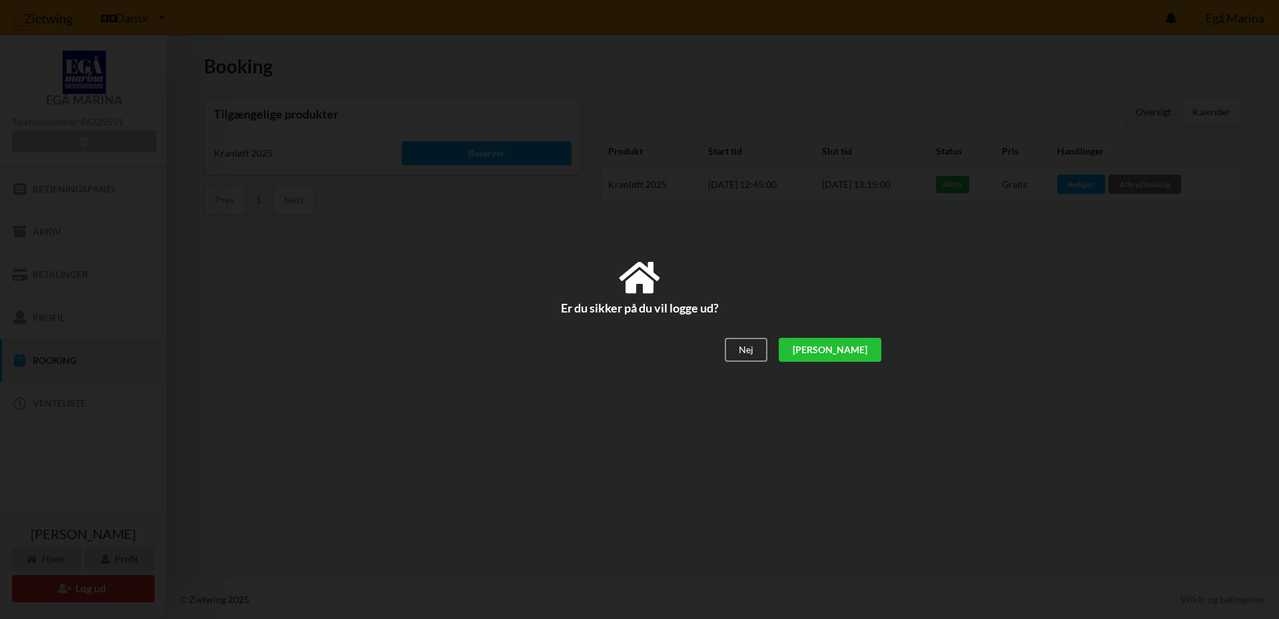
click at [858, 347] on div "[PERSON_NAME]" at bounding box center [830, 350] width 103 height 24
